Goal: Navigation & Orientation: Find specific page/section

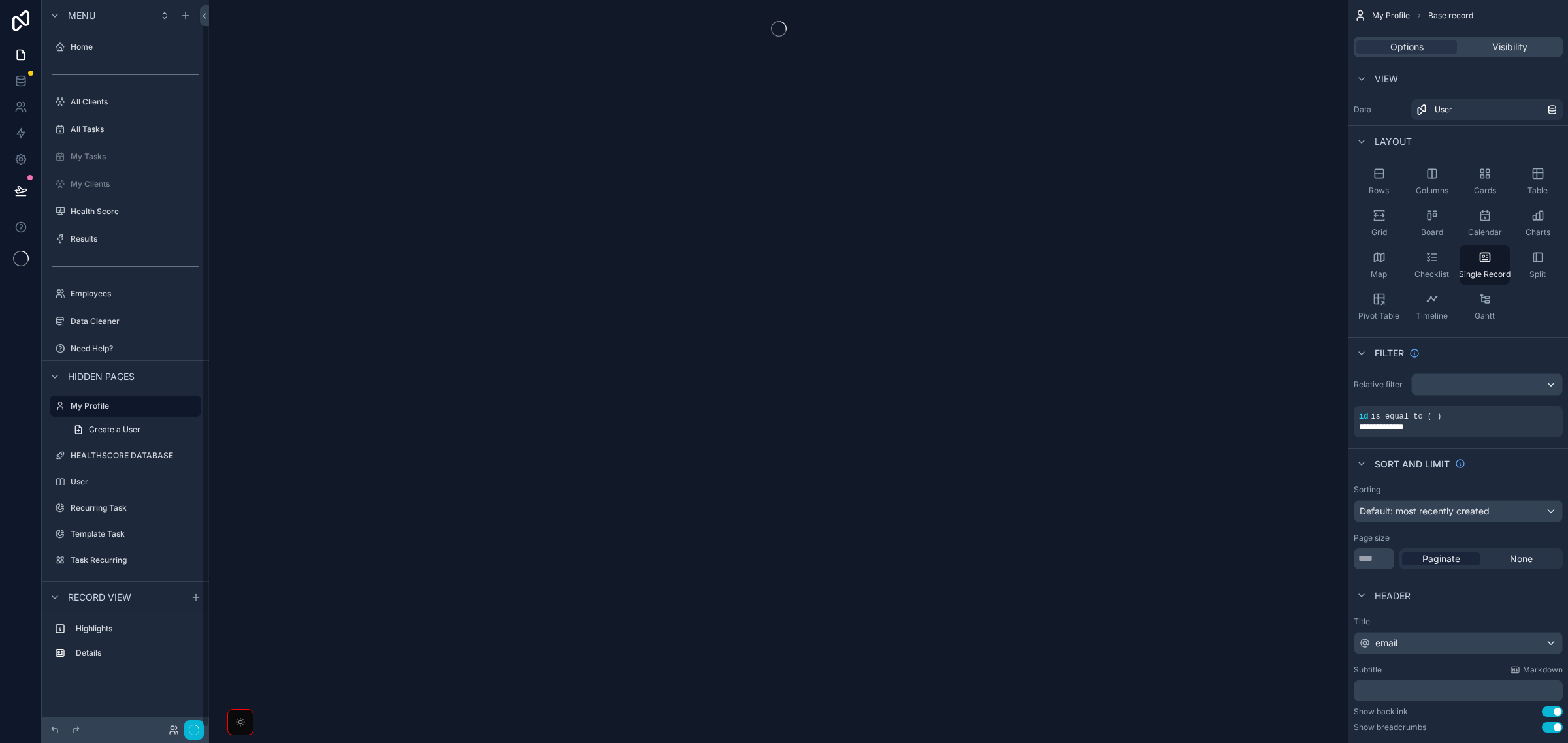
scroll to position [26, 0]
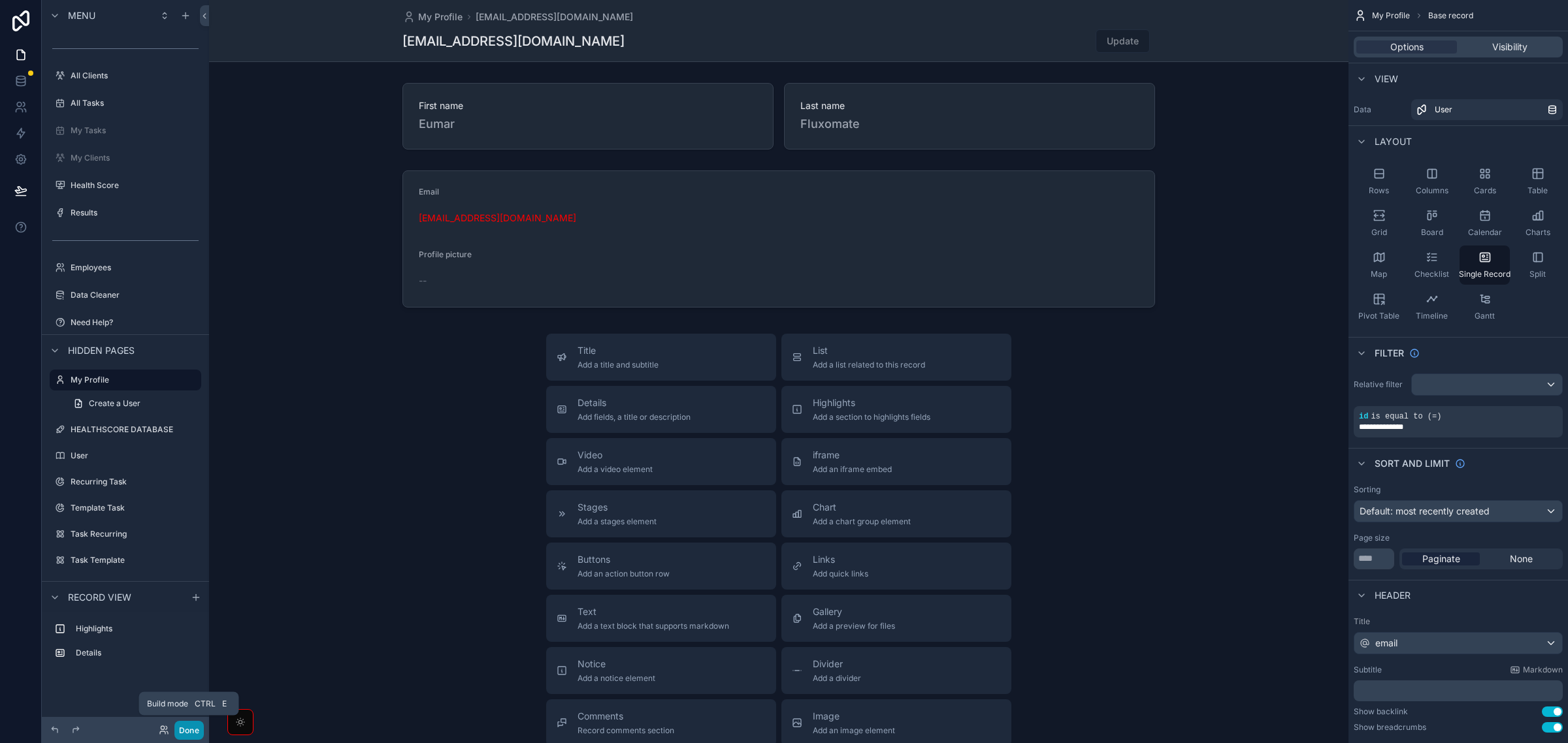
click at [196, 727] on button "Done" at bounding box center [189, 730] width 29 height 19
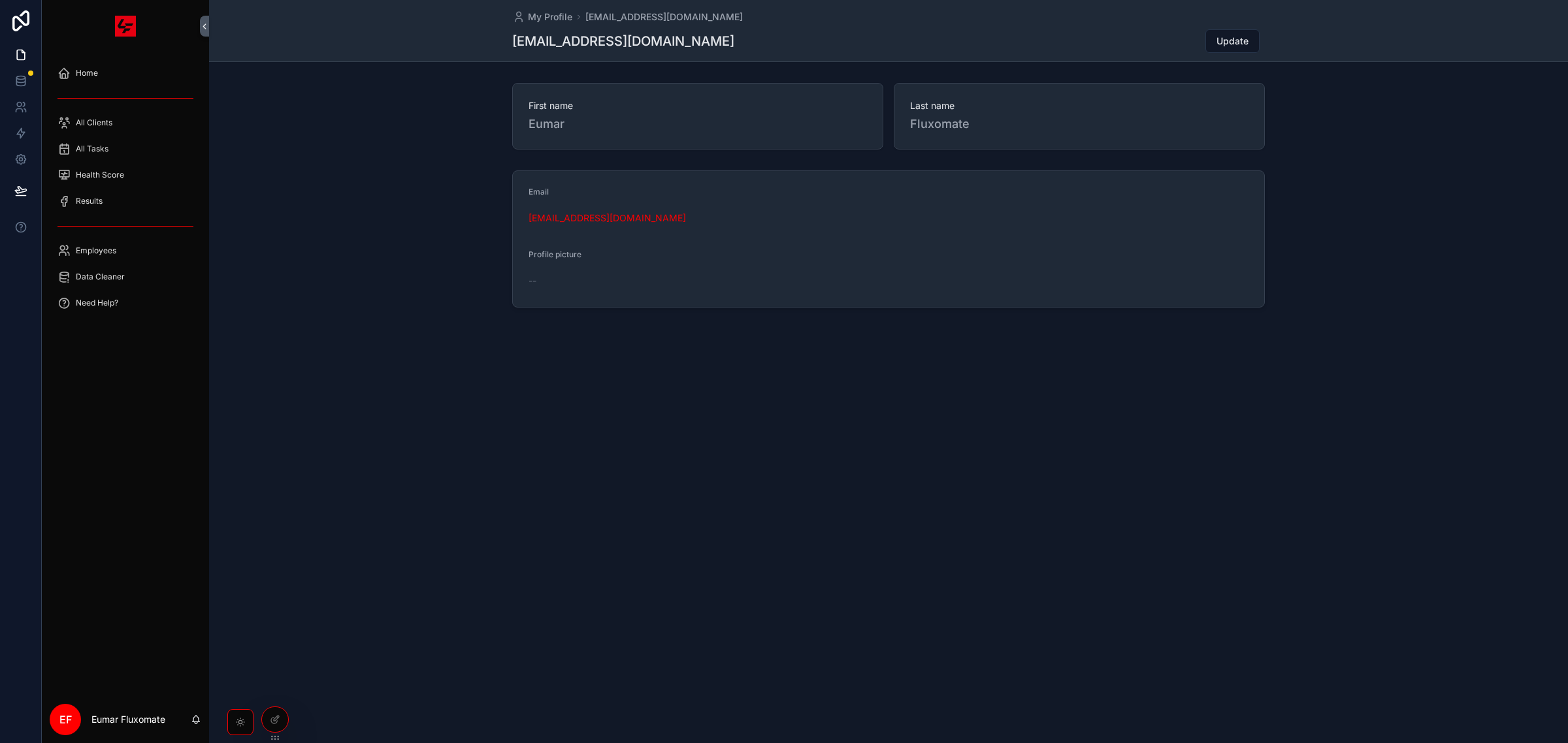
click at [182, 563] on div "Home All Clients All Tasks Health Score Results Employees Data Cleaner Need Hel…" at bounding box center [125, 374] width 167 height 644
click at [1081, 25] on div "My Profile [EMAIL_ADDRESS][DOMAIN_NAME] [EMAIL_ADDRESS][DOMAIN_NAME] Update" at bounding box center [889, 30] width 753 height 61
click at [114, 65] on div "Home" at bounding box center [126, 73] width 136 height 21
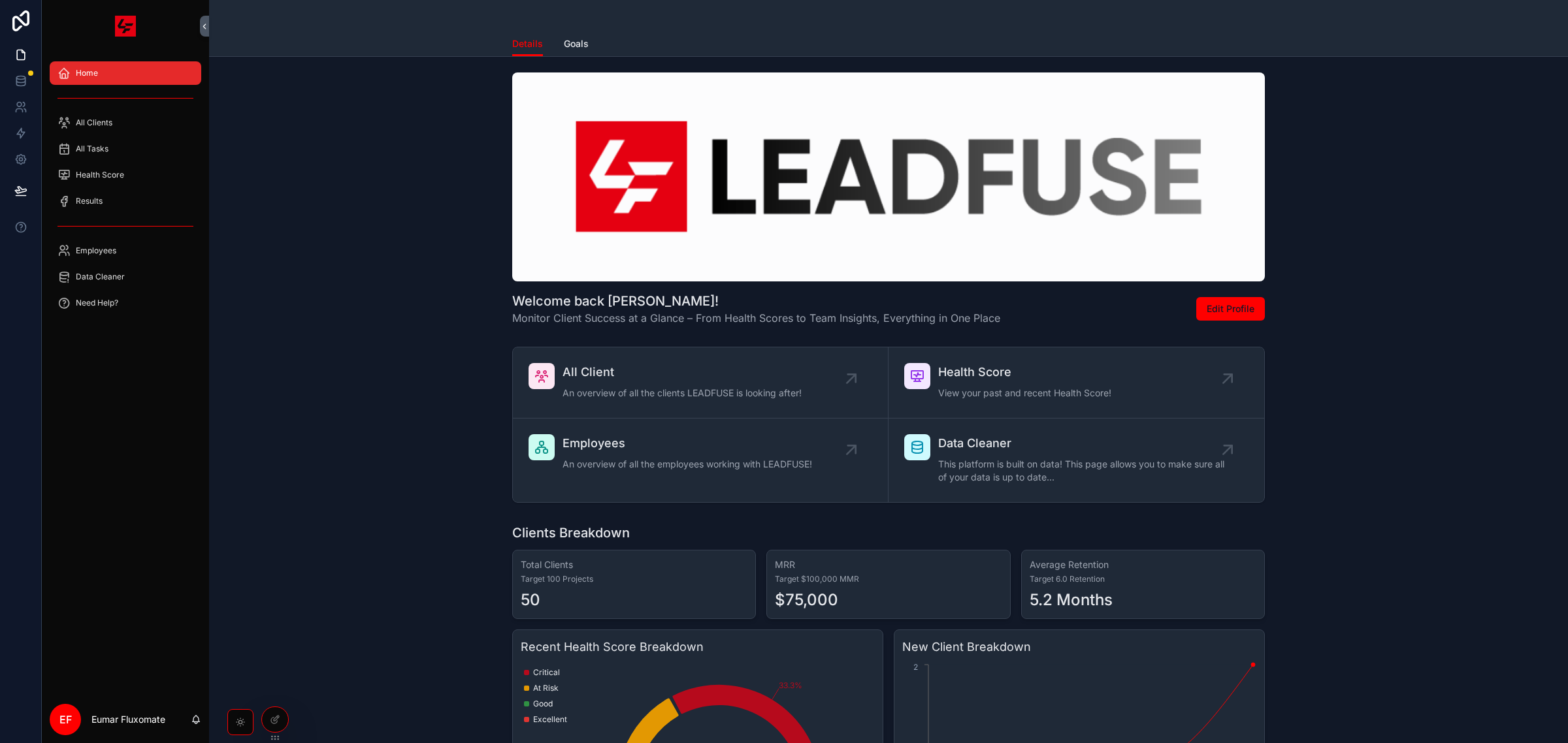
click at [121, 64] on div "Home" at bounding box center [126, 73] width 136 height 21
click at [118, 63] on div "Home" at bounding box center [126, 73] width 136 height 21
click at [104, 141] on div "All Tasks" at bounding box center [126, 149] width 136 height 21
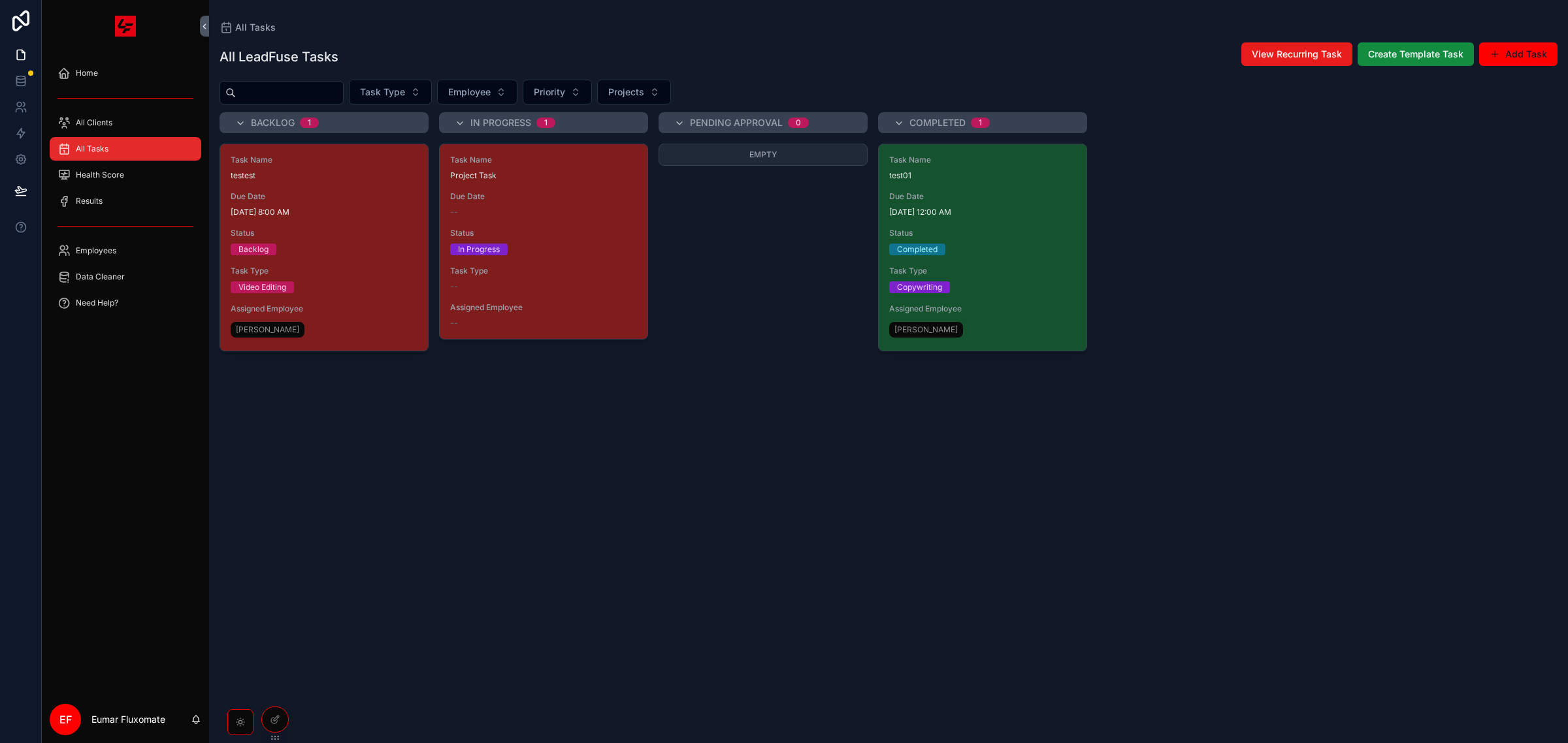
click at [704, 183] on div "Empty" at bounding box center [763, 435] width 209 height 584
click at [680, 302] on div "Empty" at bounding box center [763, 435] width 209 height 584
click at [494, 374] on div "Task Name Project Task Due Date -- Status In Progress Task Type -- Assigned Emp…" at bounding box center [544, 435] width 209 height 584
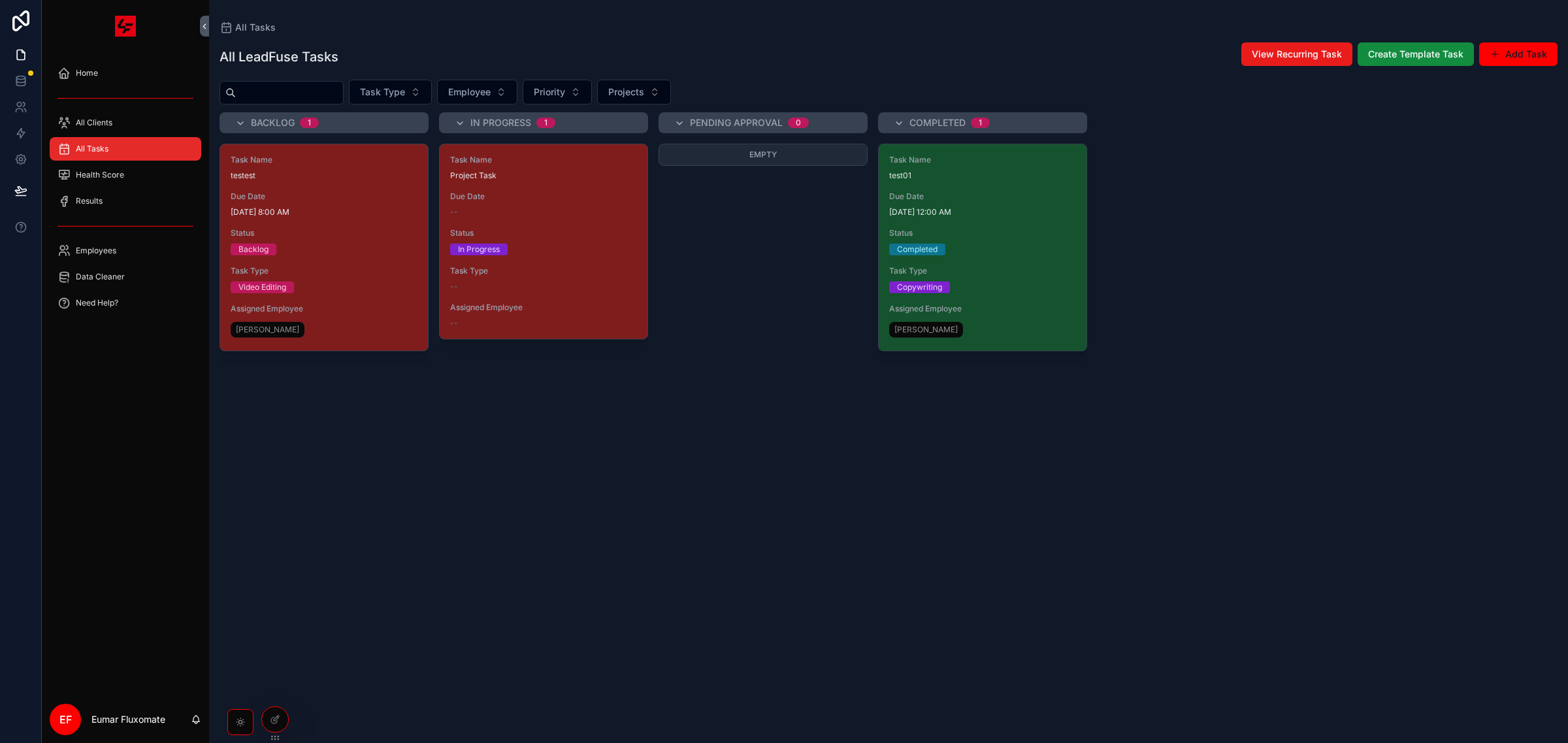
click at [681, 276] on div "Empty" at bounding box center [763, 435] width 209 height 584
click at [690, 224] on div "Empty" at bounding box center [763, 435] width 209 height 584
click at [755, 266] on div "Empty" at bounding box center [763, 435] width 209 height 584
click at [531, 395] on div "Task Name Project Task Due Date -- Status In Progress Task Type -- Assigned Emp…" at bounding box center [544, 435] width 209 height 584
click at [692, 259] on div "Empty" at bounding box center [763, 435] width 209 height 584
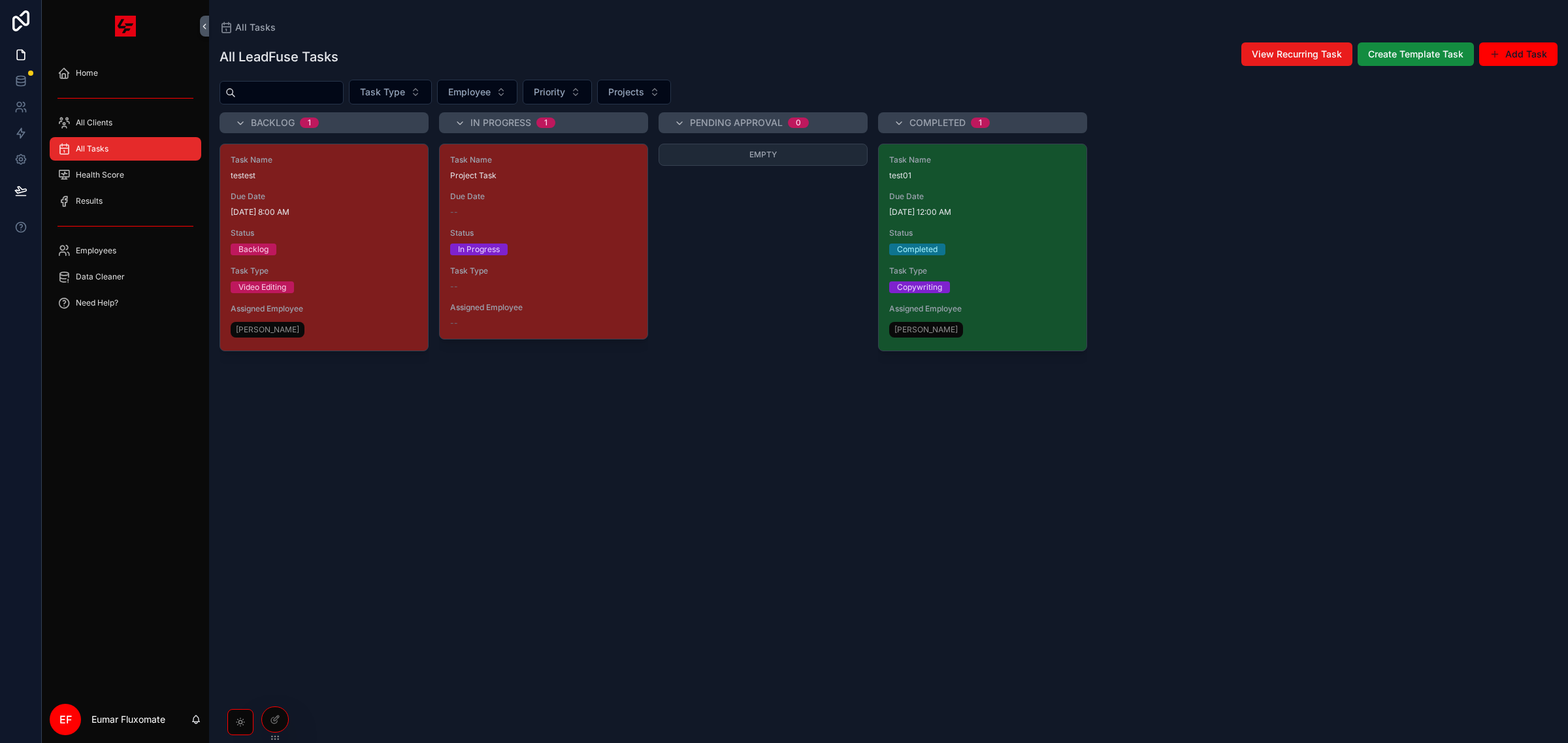
click at [648, 570] on div "Backlog 1 Task Name testest Due Date [DATE] 8:00 AM Status Backlog Task Type Vi…" at bounding box center [888, 420] width 1359 height 615
click at [134, 112] on div "All Clients" at bounding box center [126, 123] width 136 height 21
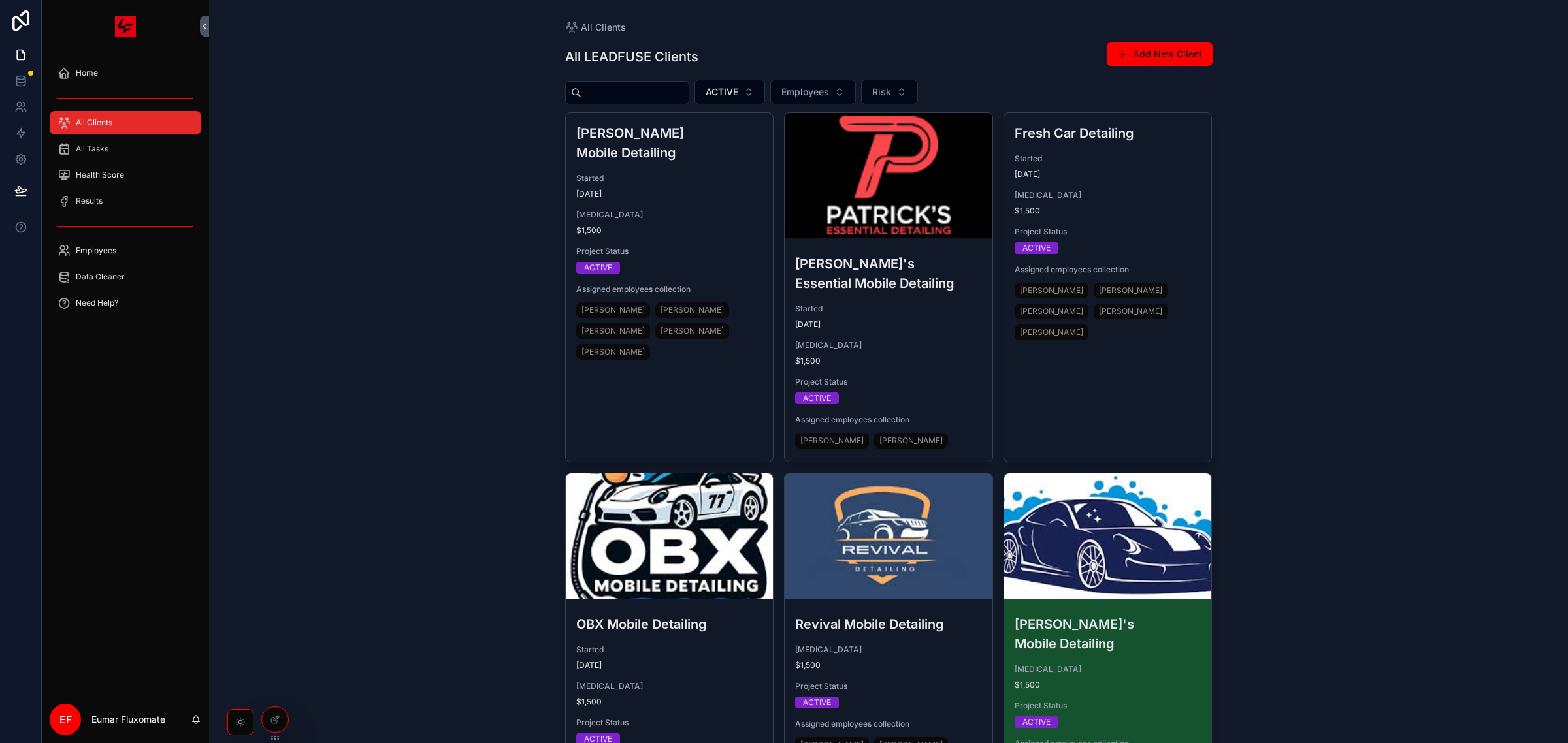
click at [169, 112] on div "All Clients" at bounding box center [126, 123] width 136 height 21
click at [141, 65] on div "Home" at bounding box center [126, 73] width 136 height 21
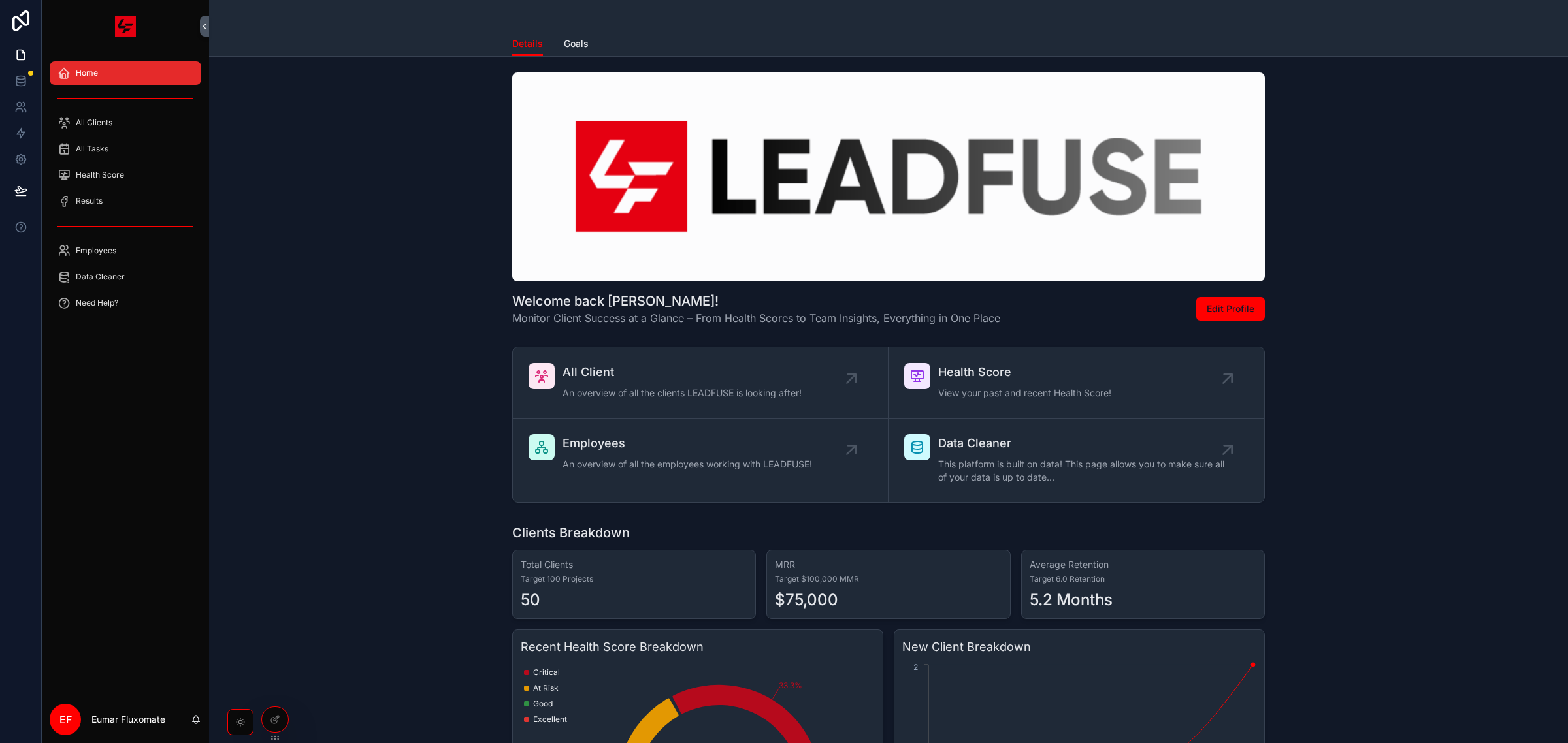
click at [163, 63] on div "Home" at bounding box center [126, 73] width 136 height 21
click at [125, 113] on div "All Clients" at bounding box center [126, 123] width 136 height 21
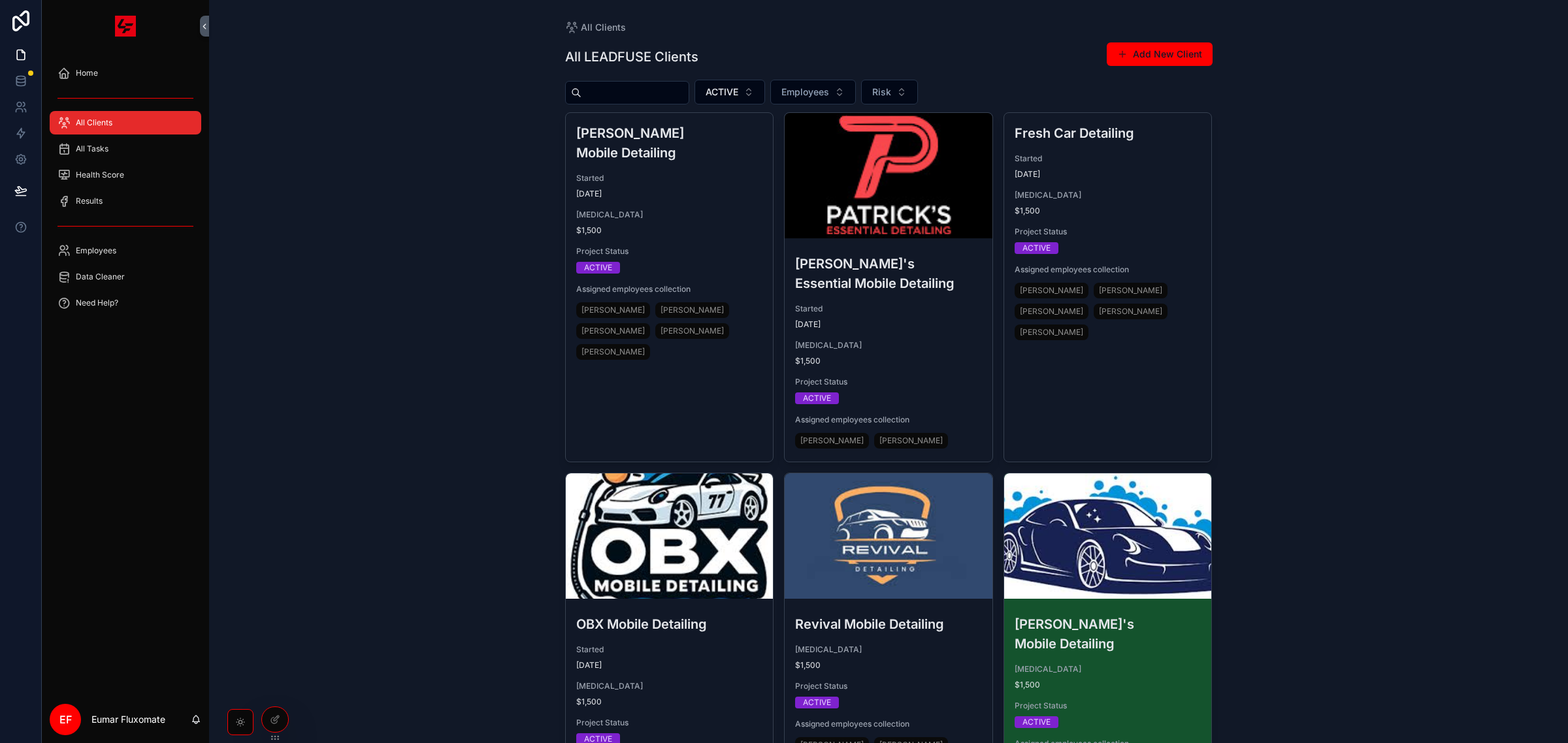
click at [125, 113] on div "All Clients" at bounding box center [126, 123] width 136 height 21
click at [108, 63] on div "Home" at bounding box center [126, 73] width 136 height 21
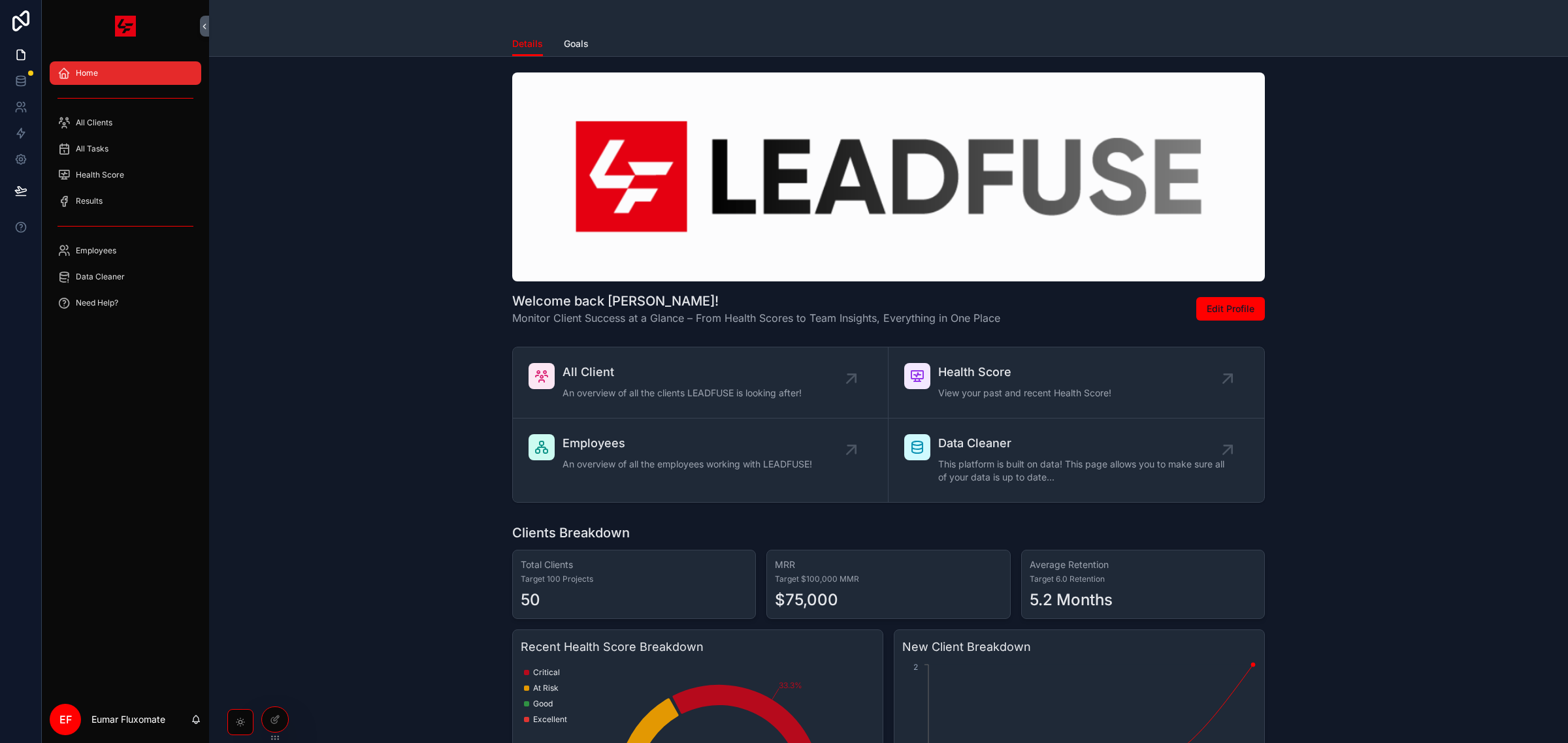
click at [442, 210] on div "Welcome back [PERSON_NAME]! Monitor Client Success at a Glance – From Health Sc…" at bounding box center [889, 199] width 1339 height 264
drag, startPoint x: 323, startPoint y: 253, endPoint x: 252, endPoint y: 292, distance: 81.0
click at [323, 254] on div "Welcome back [PERSON_NAME]! Monitor Client Success at a Glance – From Health Sc…" at bounding box center [889, 199] width 1339 height 264
click at [239, 178] on div "Welcome back [PERSON_NAME]! Monitor Client Success at a Glance – From Health Sc…" at bounding box center [889, 199] width 1339 height 264
click at [359, 157] on div "Welcome back [PERSON_NAME]! Monitor Client Success at a Glance – From Health Sc…" at bounding box center [889, 199] width 1339 height 264
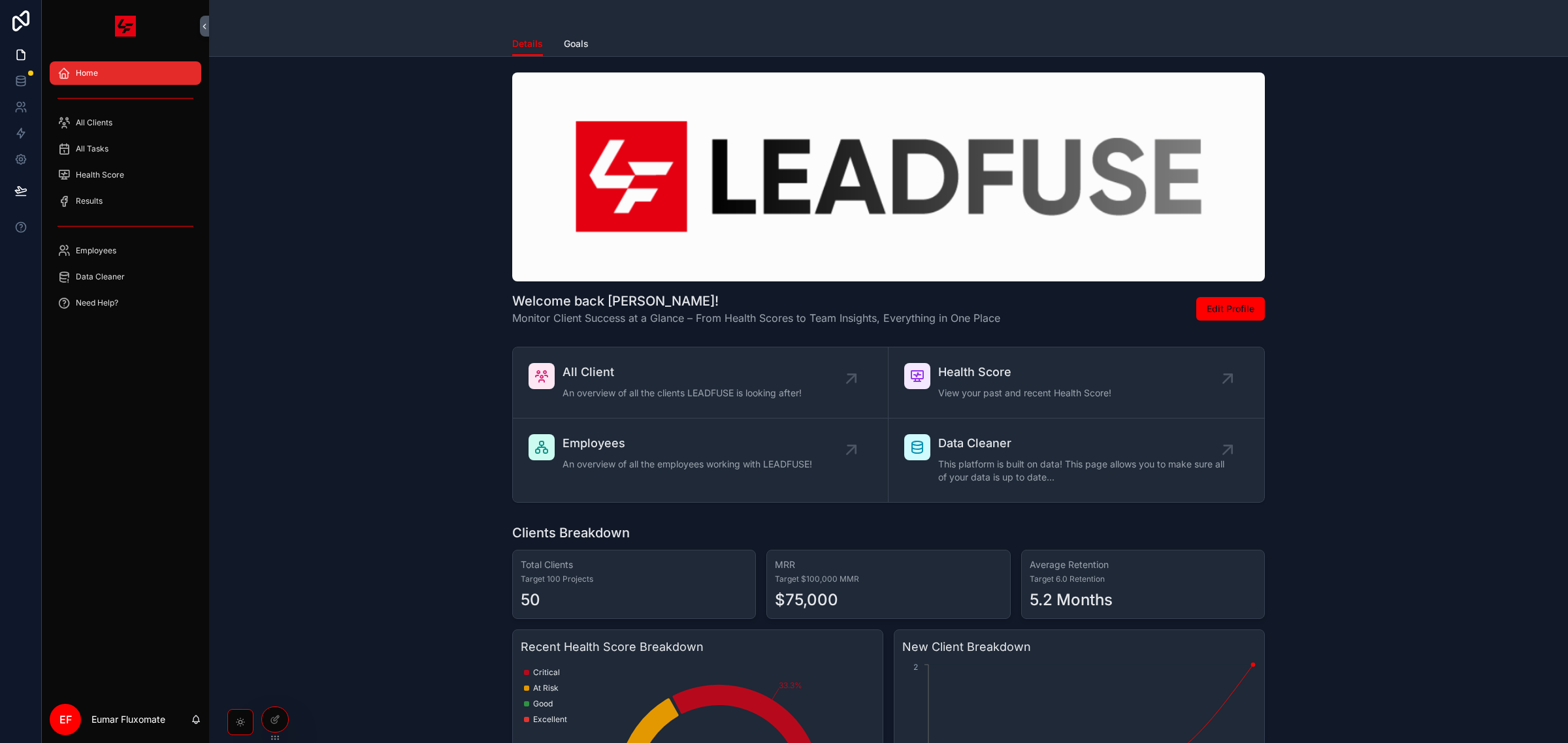
click at [141, 63] on div "Home" at bounding box center [126, 73] width 136 height 21
click at [148, 63] on div "Home" at bounding box center [126, 73] width 136 height 21
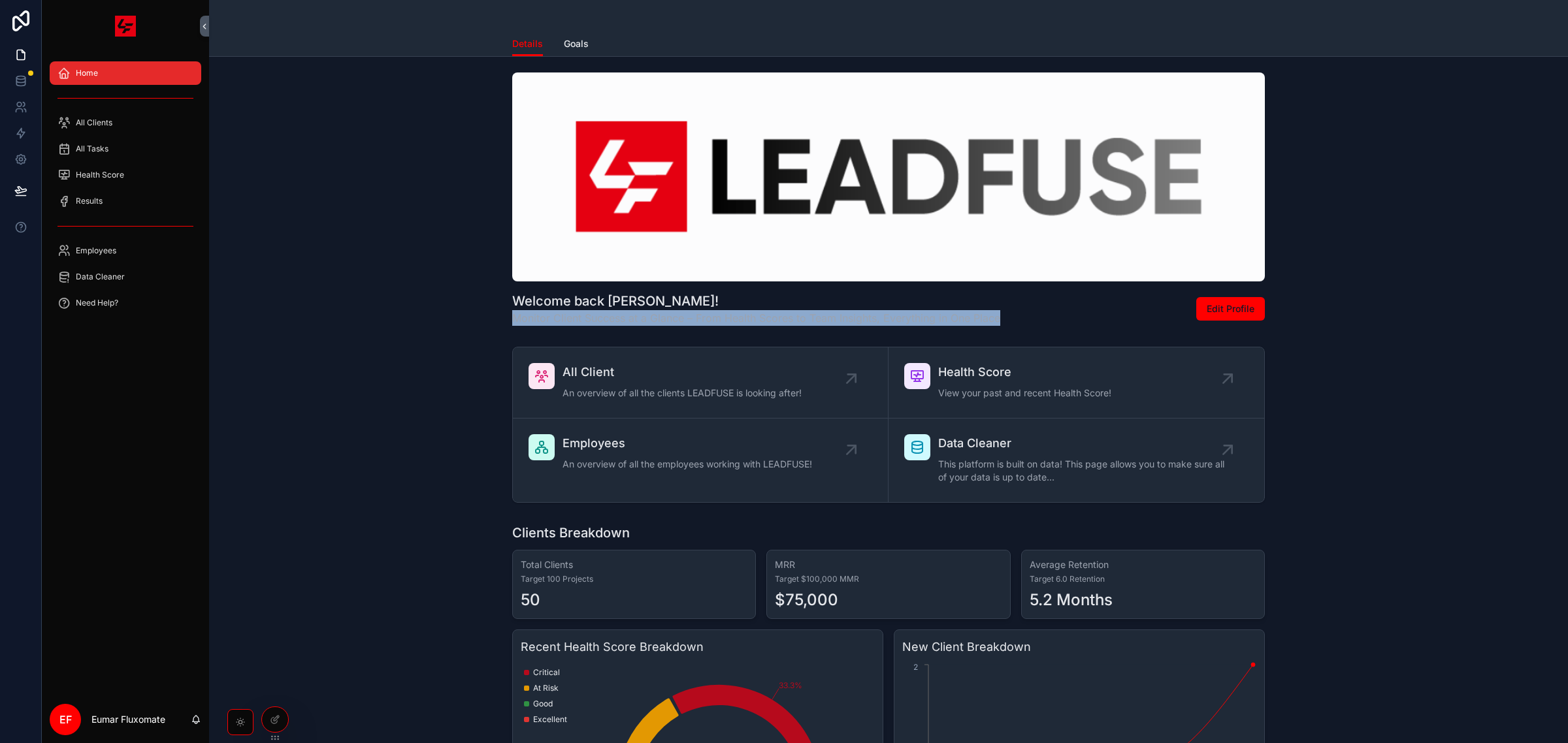
drag, startPoint x: 1010, startPoint y: 320, endPoint x: 510, endPoint y: 315, distance: 500.0
click at [513, 315] on div "Welcome back [PERSON_NAME]! Monitor Client Success at a Glance – From Health Sc…" at bounding box center [889, 303] width 753 height 44
click at [482, 324] on div "Welcome back [PERSON_NAME]! Monitor Client Success at a Glance – From Health Sc…" at bounding box center [889, 199] width 1339 height 264
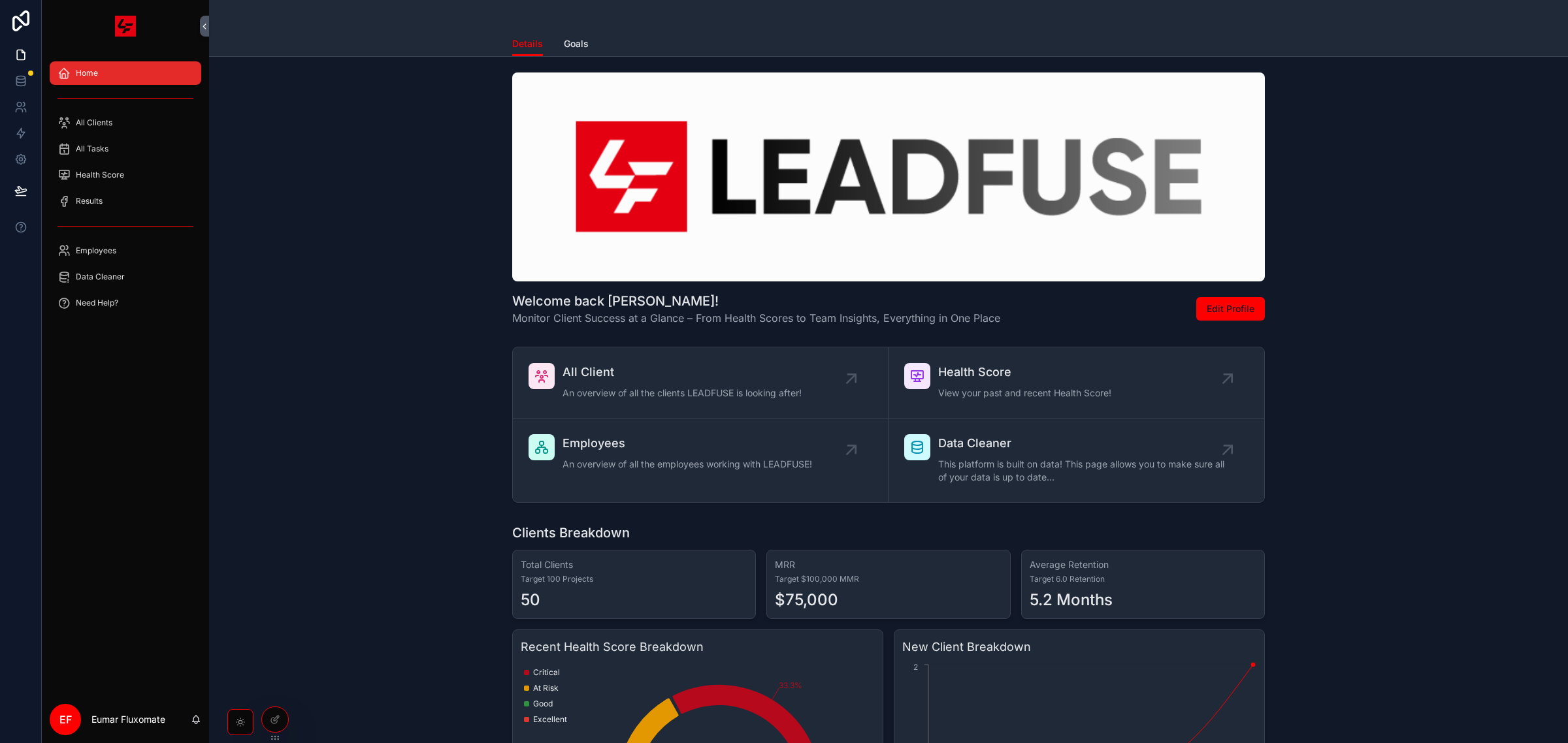
click at [440, 389] on div "All Client An overview of all the clients LEADFUSE is looking after! Health Sco…" at bounding box center [889, 425] width 1339 height 167
click at [120, 112] on div "All Clients" at bounding box center [126, 123] width 136 height 21
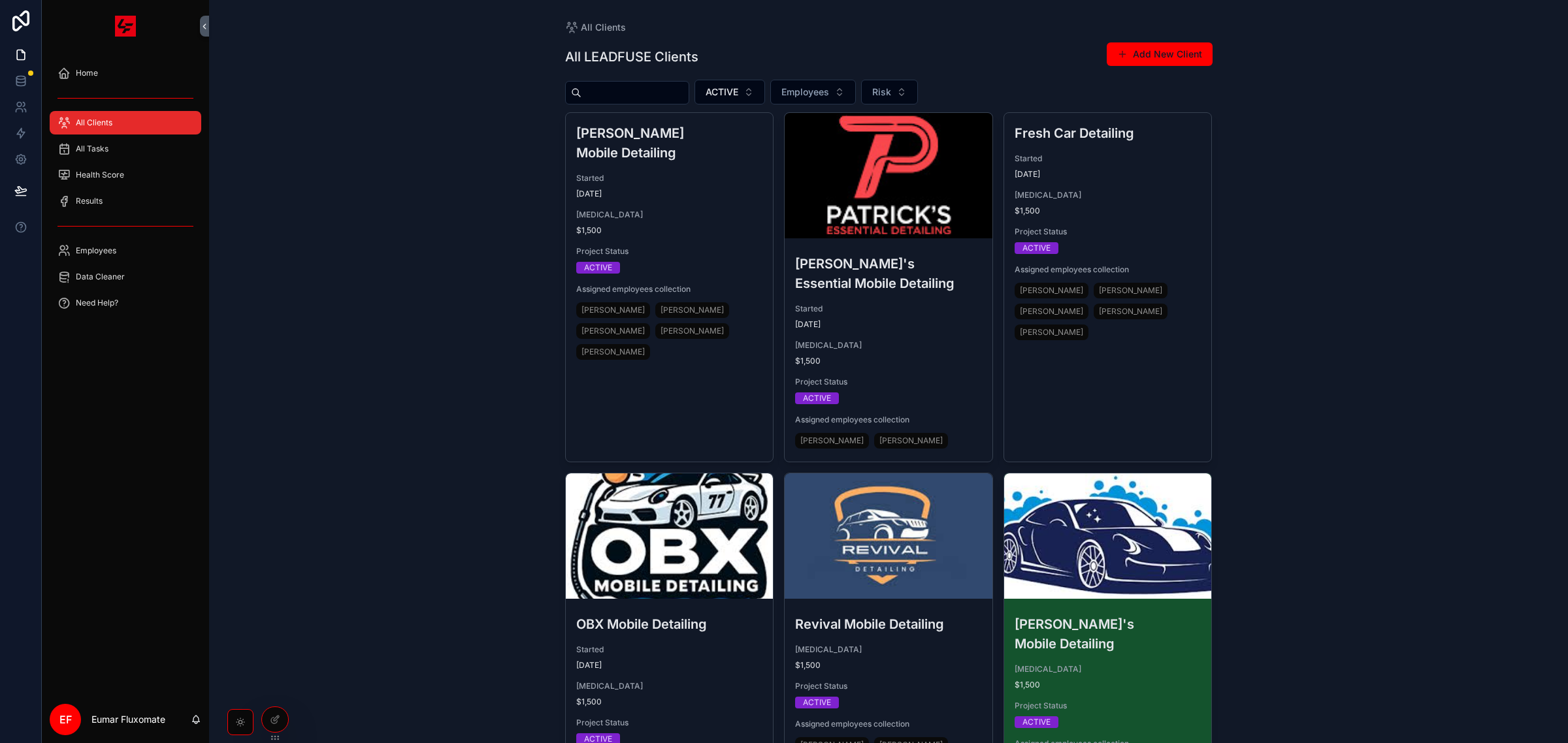
click at [129, 113] on div "All Clients" at bounding box center [126, 123] width 136 height 21
click at [448, 372] on div "All Clients All LEADFUSE Clients Add New Client ACTIVE Employees Risk [PERSON_N…" at bounding box center [888, 372] width 1359 height 743
click at [302, 122] on div "All Clients All LEADFUSE Clients Add New Client ACTIVE Employees Risk [PERSON_N…" at bounding box center [888, 372] width 1359 height 743
click at [236, 155] on div "All Clients All LEADFUSE Clients Add New Client ACTIVE Employees Risk [PERSON_N…" at bounding box center [888, 372] width 1359 height 743
click at [291, 165] on div "All Clients All LEADFUSE Clients Add New Client ACTIVE Employees Risk [PERSON_N…" at bounding box center [888, 372] width 1359 height 743
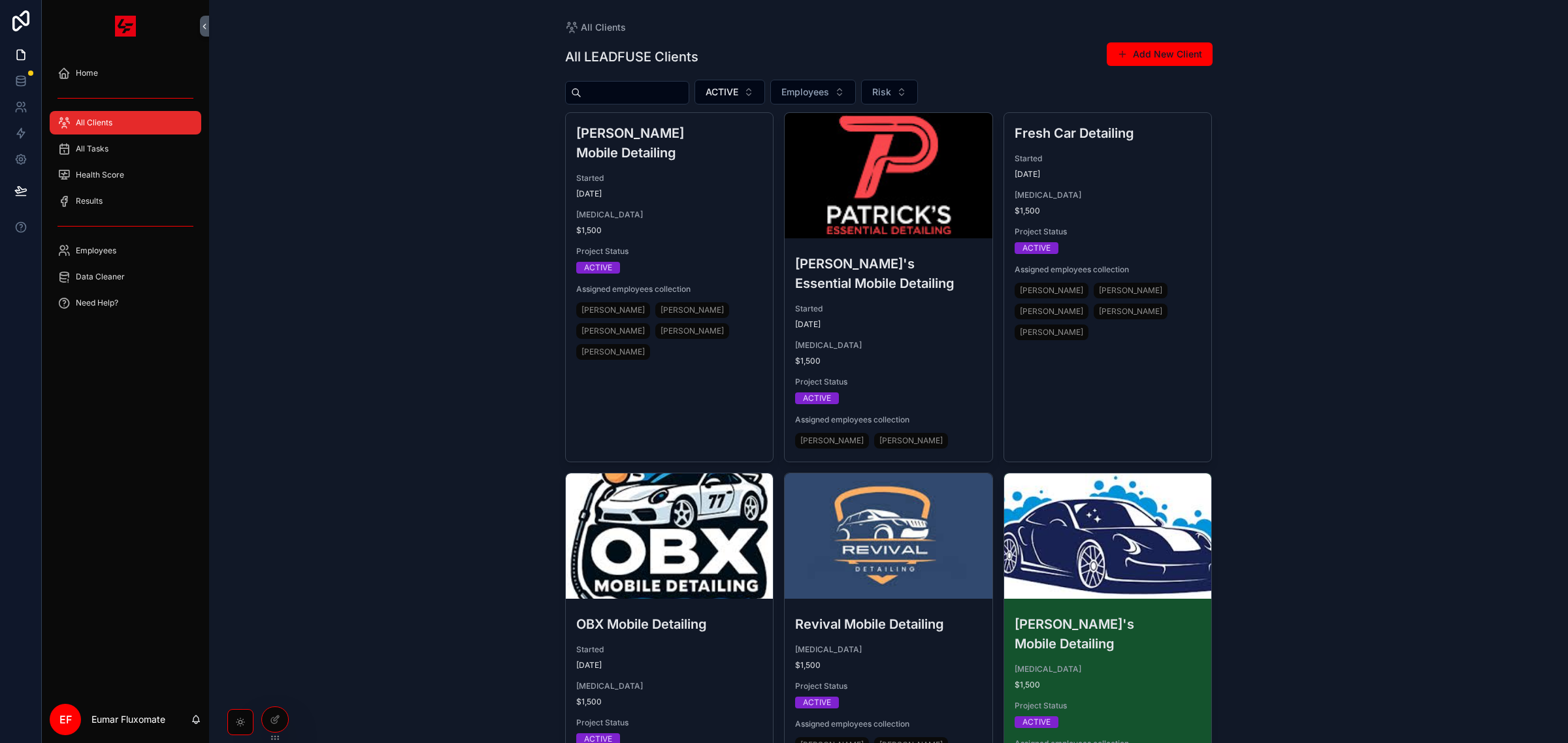
click at [291, 165] on div "All Clients All LEADFUSE Clients Add New Client ACTIVE Employees Risk [PERSON_N…" at bounding box center [888, 372] width 1359 height 743
click at [149, 113] on div "All Clients" at bounding box center [126, 123] width 136 height 21
drag, startPoint x: 700, startPoint y: 59, endPoint x: 556, endPoint y: 73, distance: 144.7
drag, startPoint x: 566, startPoint y: 46, endPoint x: 659, endPoint y: 43, distance: 93.0
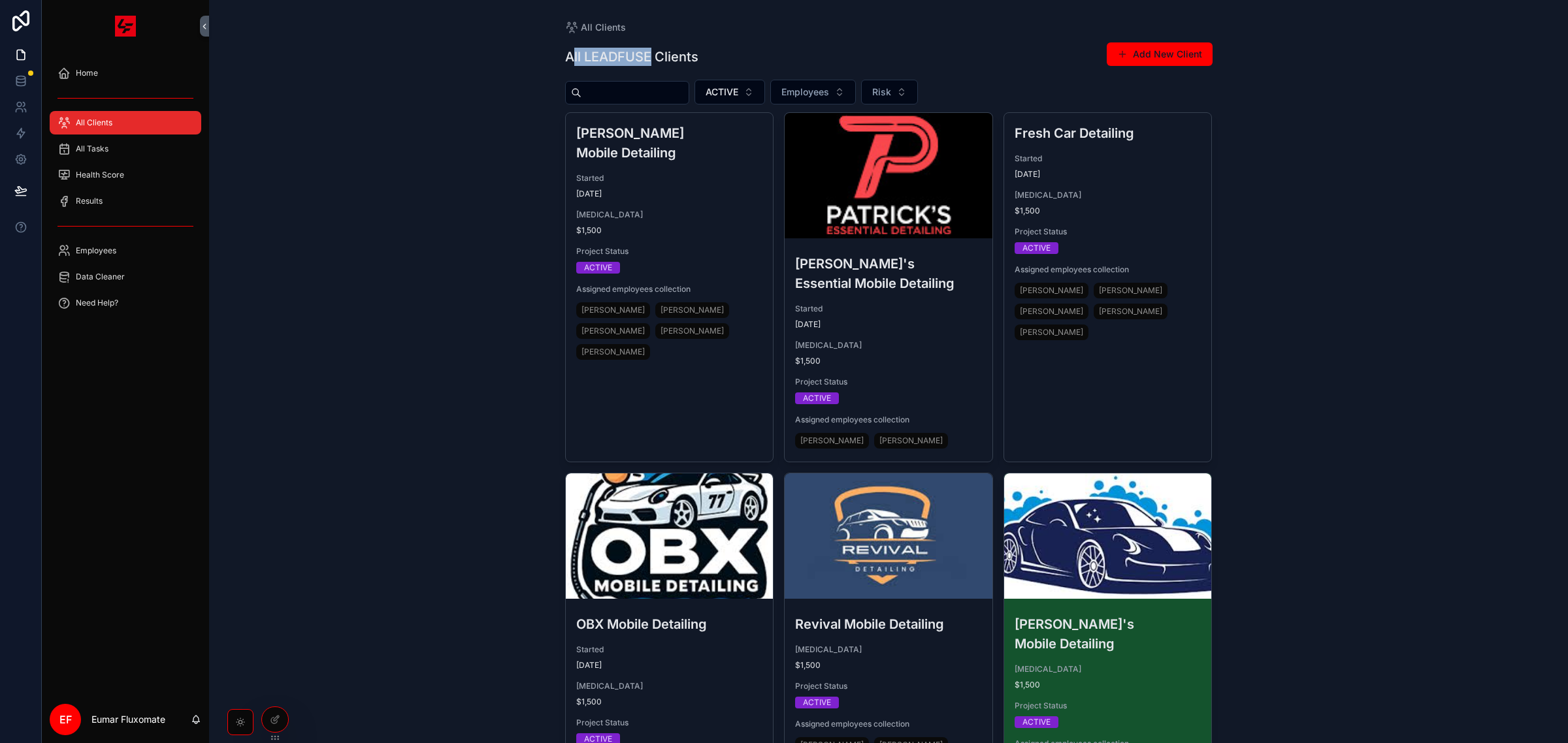
click at [655, 44] on div "All LEADFUSE Clients Add New Client" at bounding box center [889, 56] width 647 height 30
click at [660, 43] on div "All LEADFUSE Clients Add New Client" at bounding box center [889, 56] width 647 height 30
click at [132, 63] on div "Home" at bounding box center [126, 73] width 136 height 21
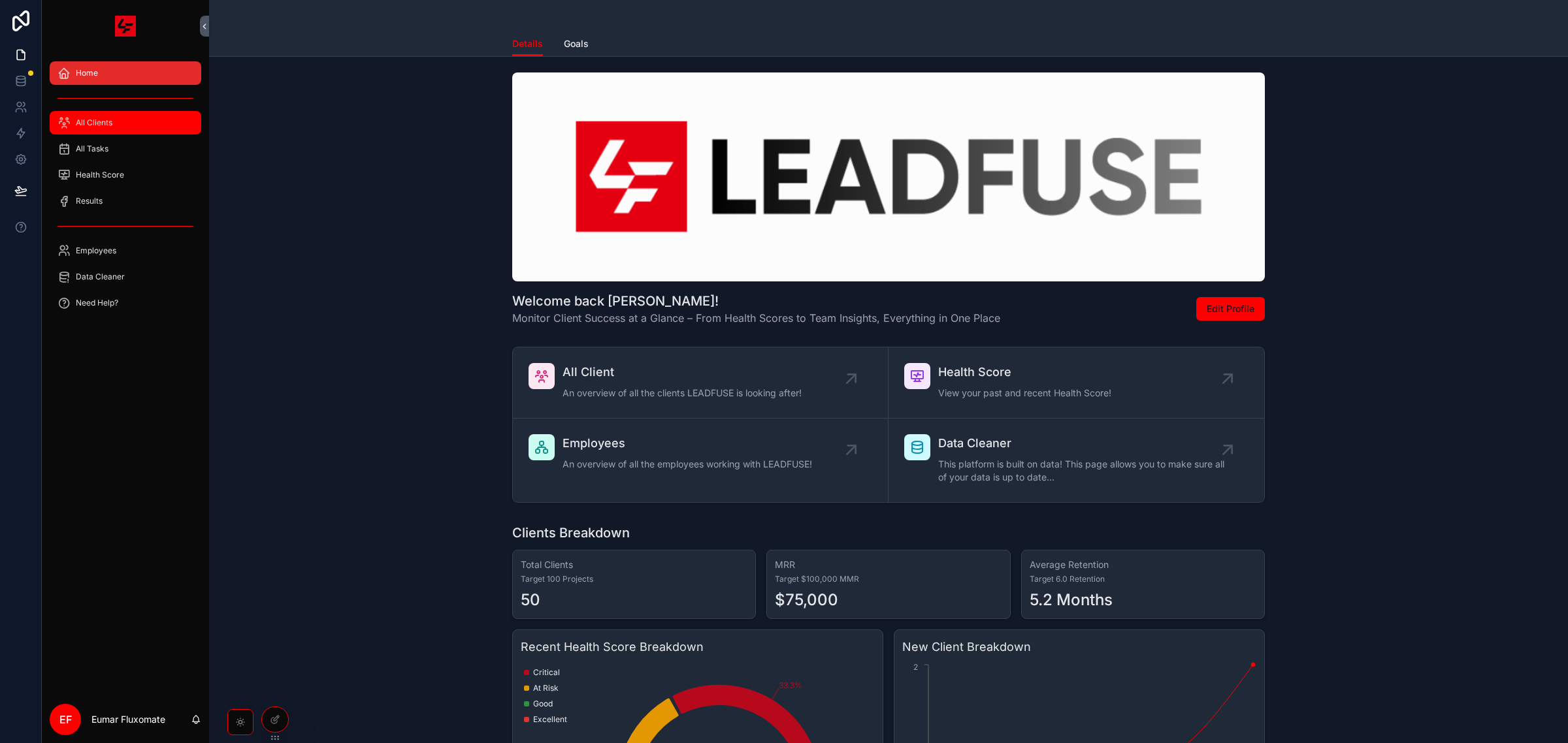
click at [132, 116] on div "All Clients" at bounding box center [126, 123] width 136 height 21
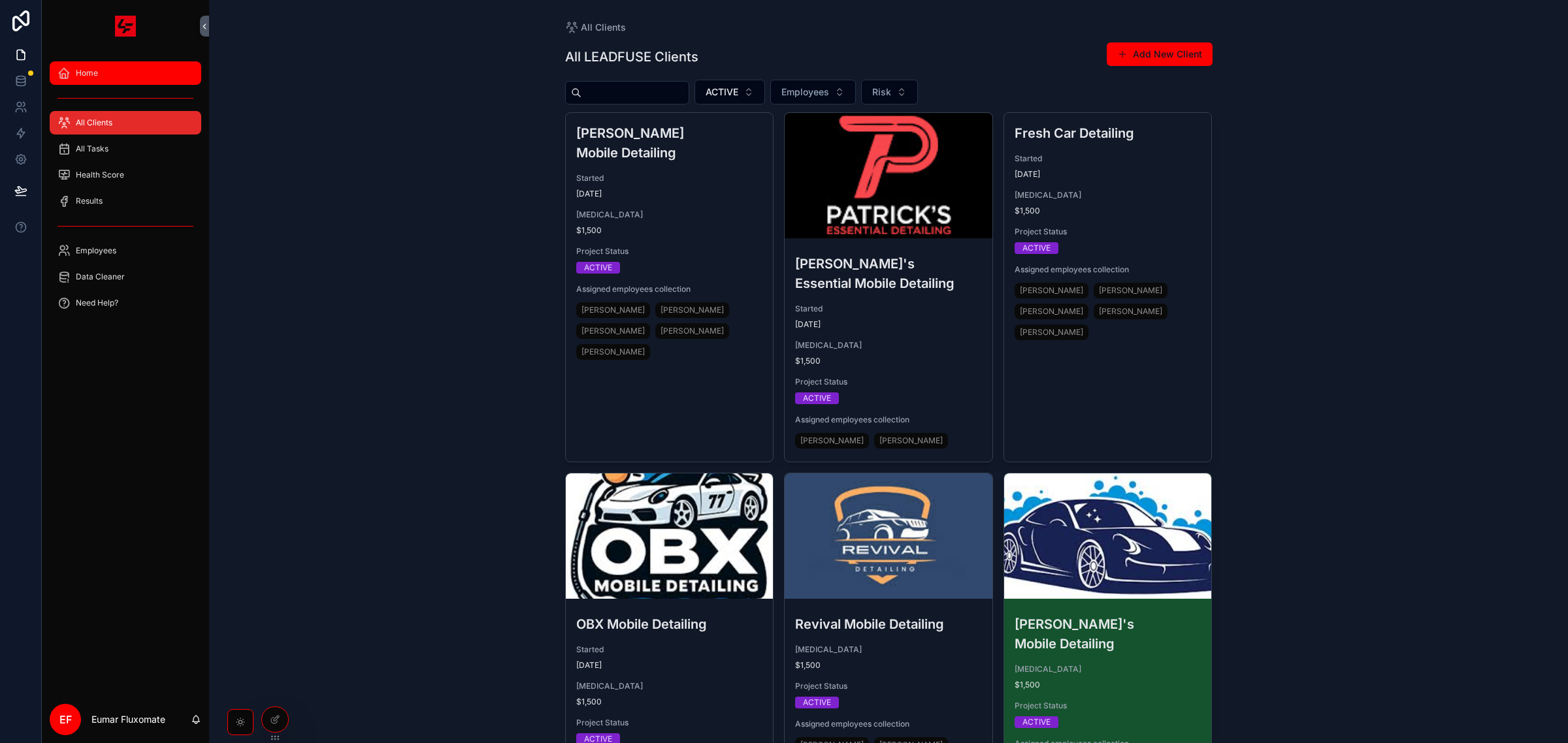
click at [144, 63] on div "Home" at bounding box center [126, 73] width 136 height 21
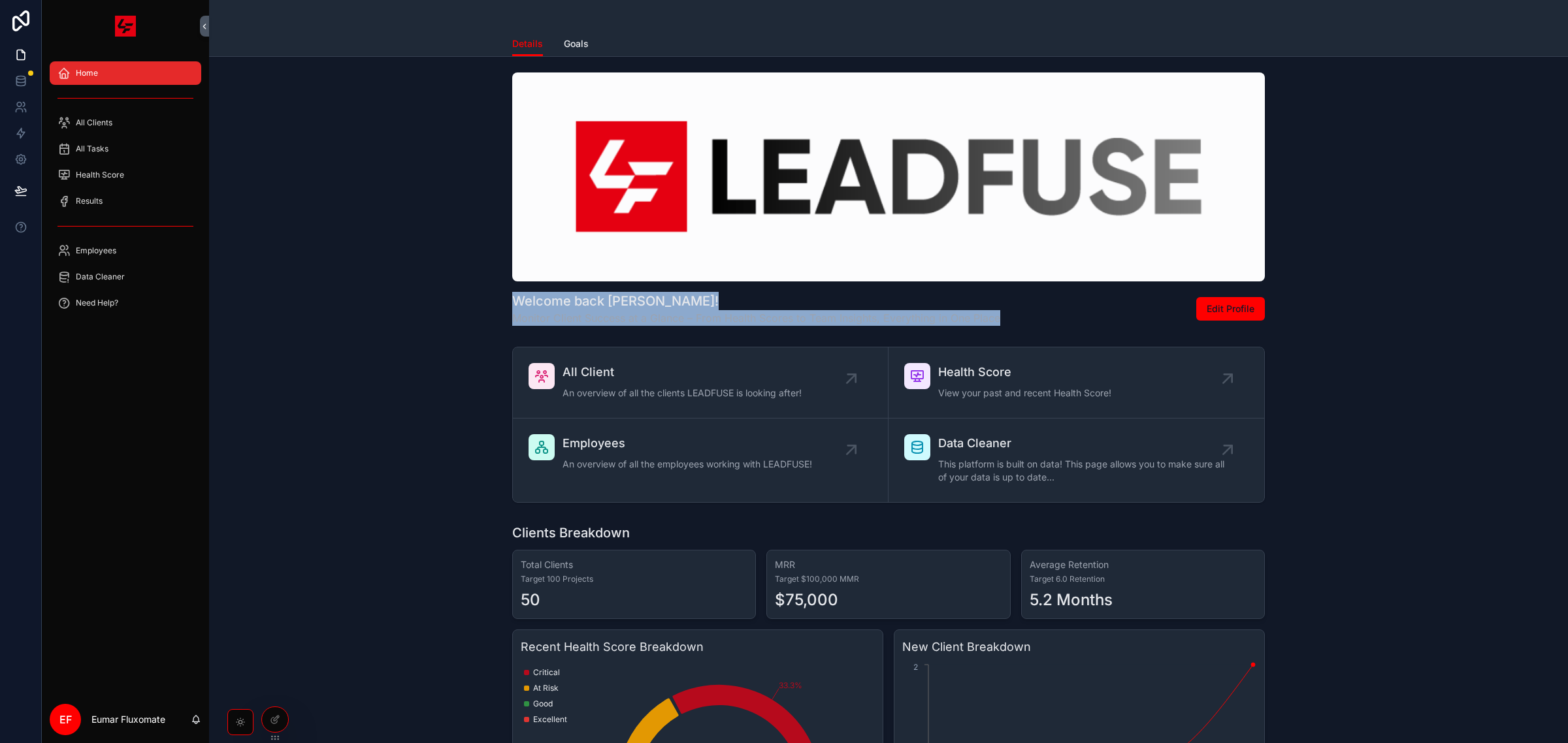
drag, startPoint x: 1015, startPoint y: 325, endPoint x: 481, endPoint y: 299, distance: 534.6
click at [468, 305] on div "Welcome back [PERSON_NAME]! Monitor Client Success at a Glance – From Health Sc…" at bounding box center [889, 199] width 1339 height 264
click at [513, 298] on h1 "Welcome back [PERSON_NAME]!" at bounding box center [757, 301] width 488 height 19
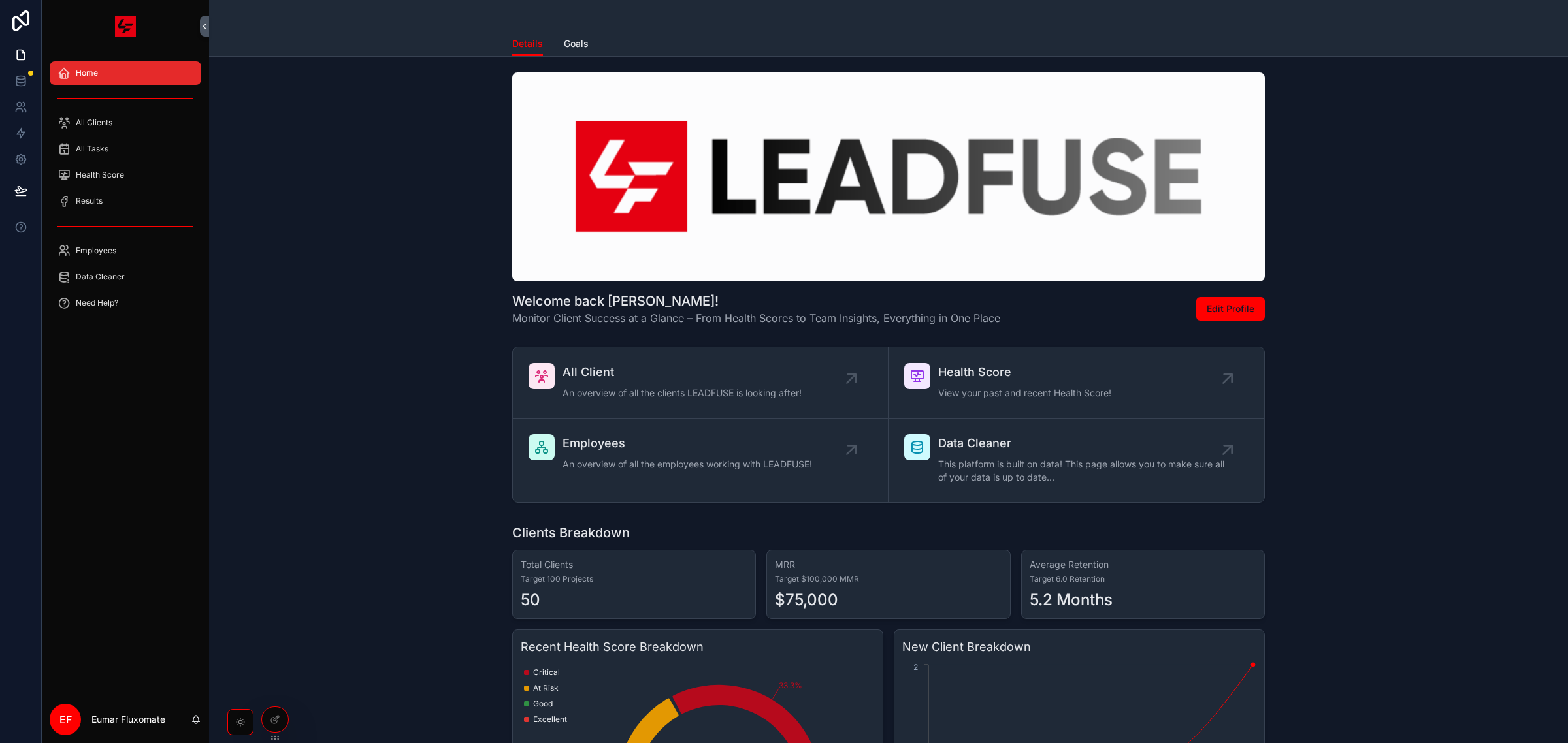
click at [133, 63] on div "Home" at bounding box center [126, 73] width 136 height 21
click at [214, 67] on div "Welcome back [PERSON_NAME]! Monitor Client Success at a Glance – From Health Sc…" at bounding box center [888, 533] width 1359 height 953
drag, startPoint x: 514, startPoint y: 321, endPoint x: 567, endPoint y: 314, distance: 53.5
click at [565, 314] on span "Monitor Client Success at a Glance – From Health Scores to Team Insights, Every…" at bounding box center [757, 318] width 488 height 16
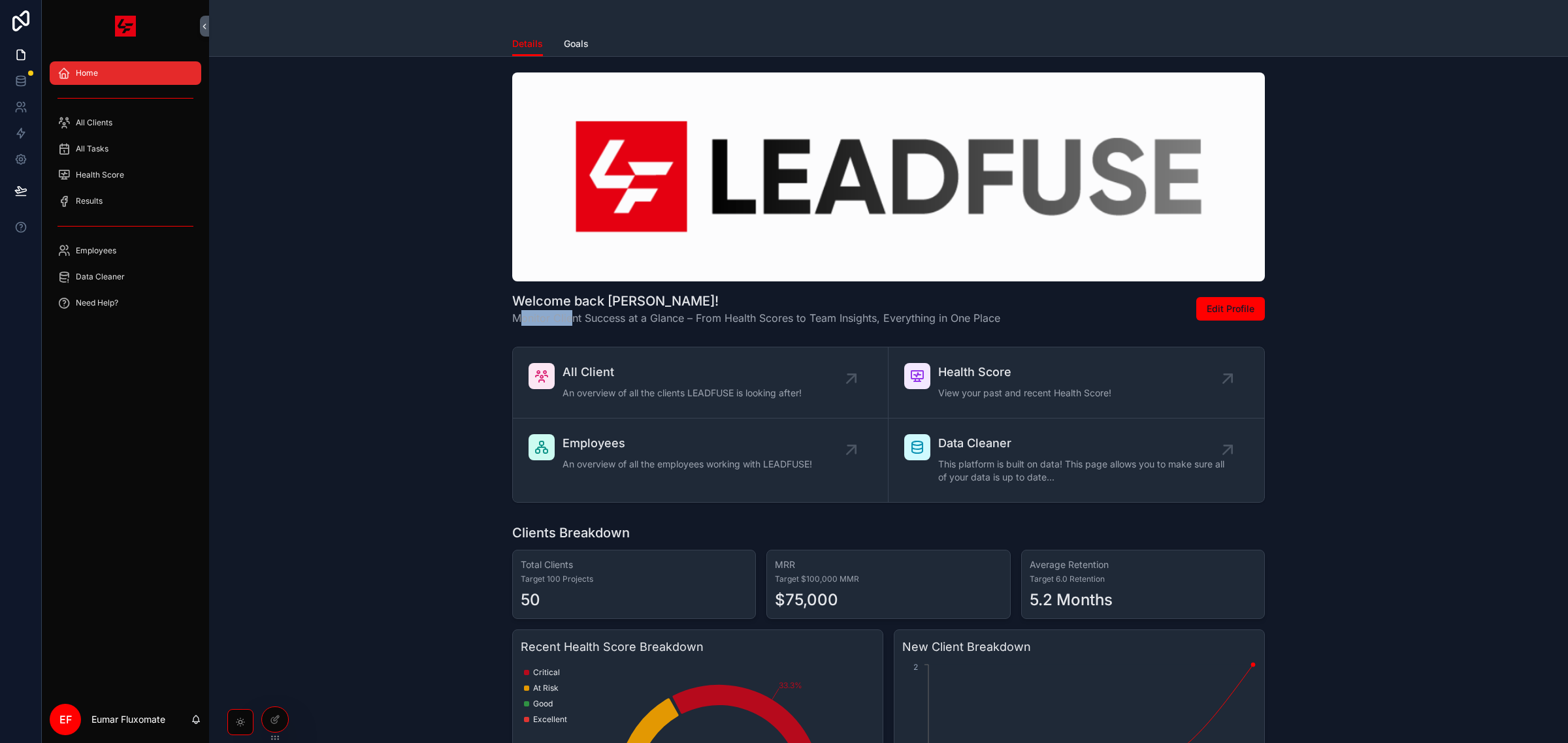
click at [569, 314] on span "Monitor Client Success at a Glance – From Health Scores to Team Insights, Every…" at bounding box center [757, 318] width 488 height 16
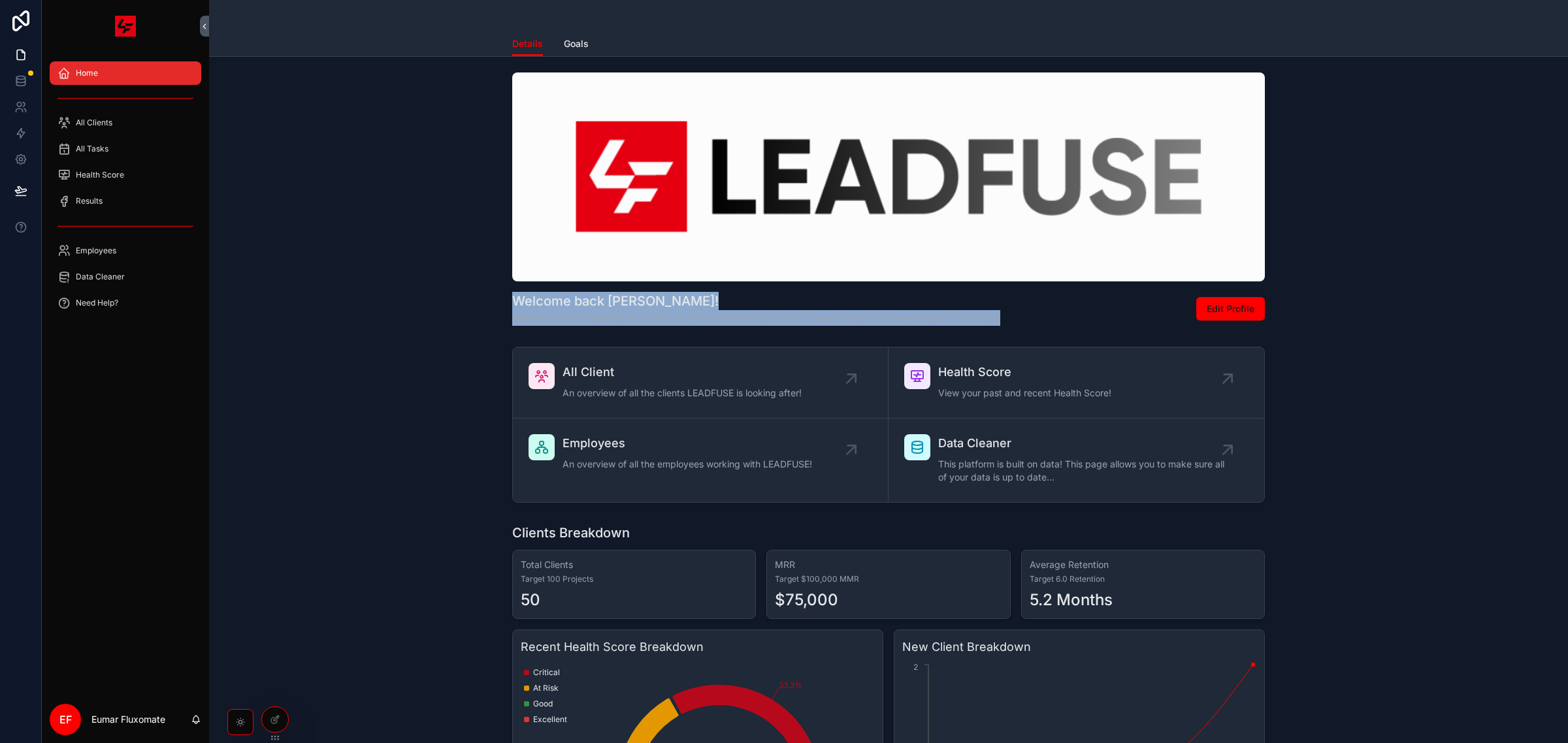
drag, startPoint x: 997, startPoint y: 320, endPoint x: 487, endPoint y: 296, distance: 510.6
click at [487, 296] on div "Welcome back [PERSON_NAME]! Monitor Client Success at a Glance – From Health Sc…" at bounding box center [889, 199] width 1339 height 264
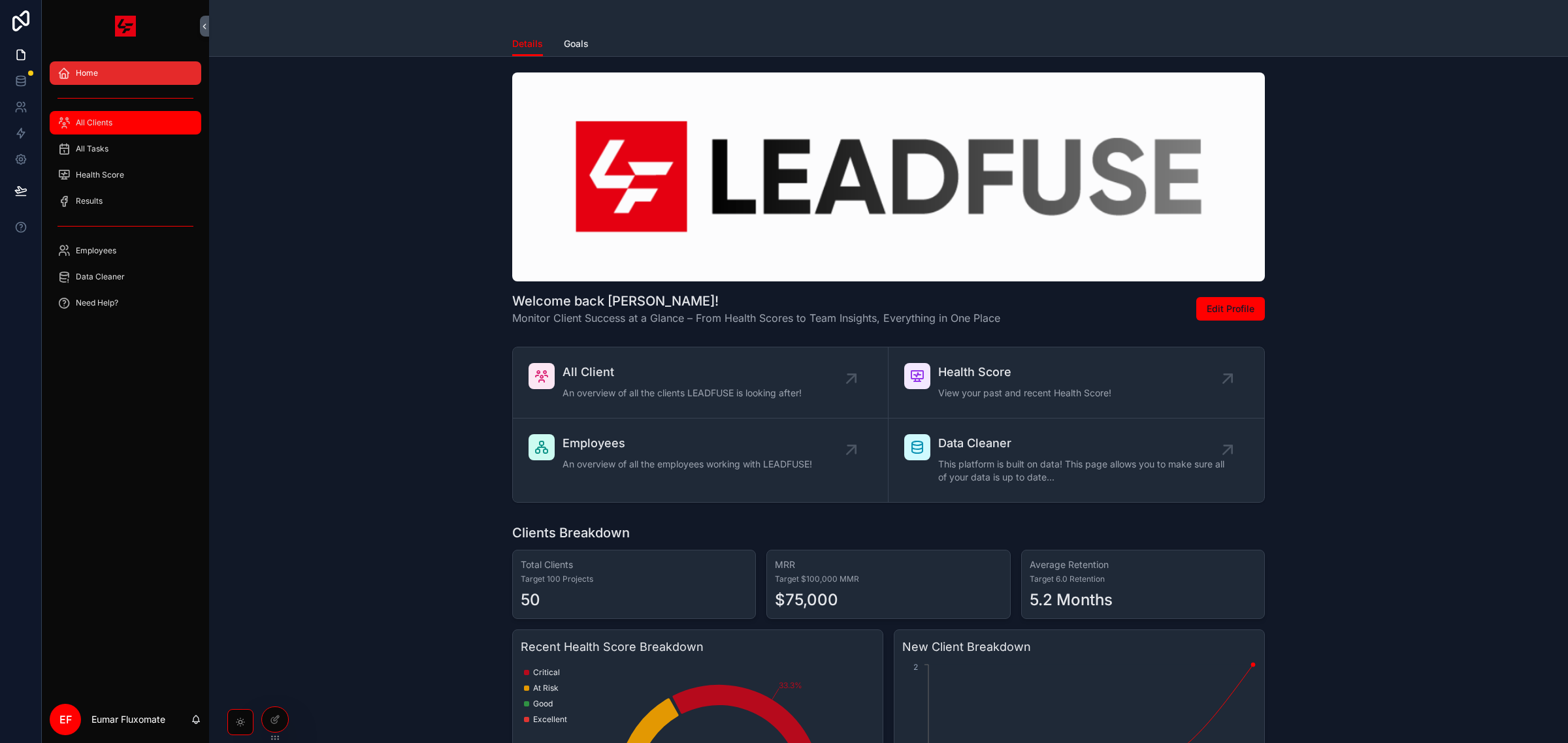
click at [128, 114] on div "All Clients" at bounding box center [126, 123] width 136 height 21
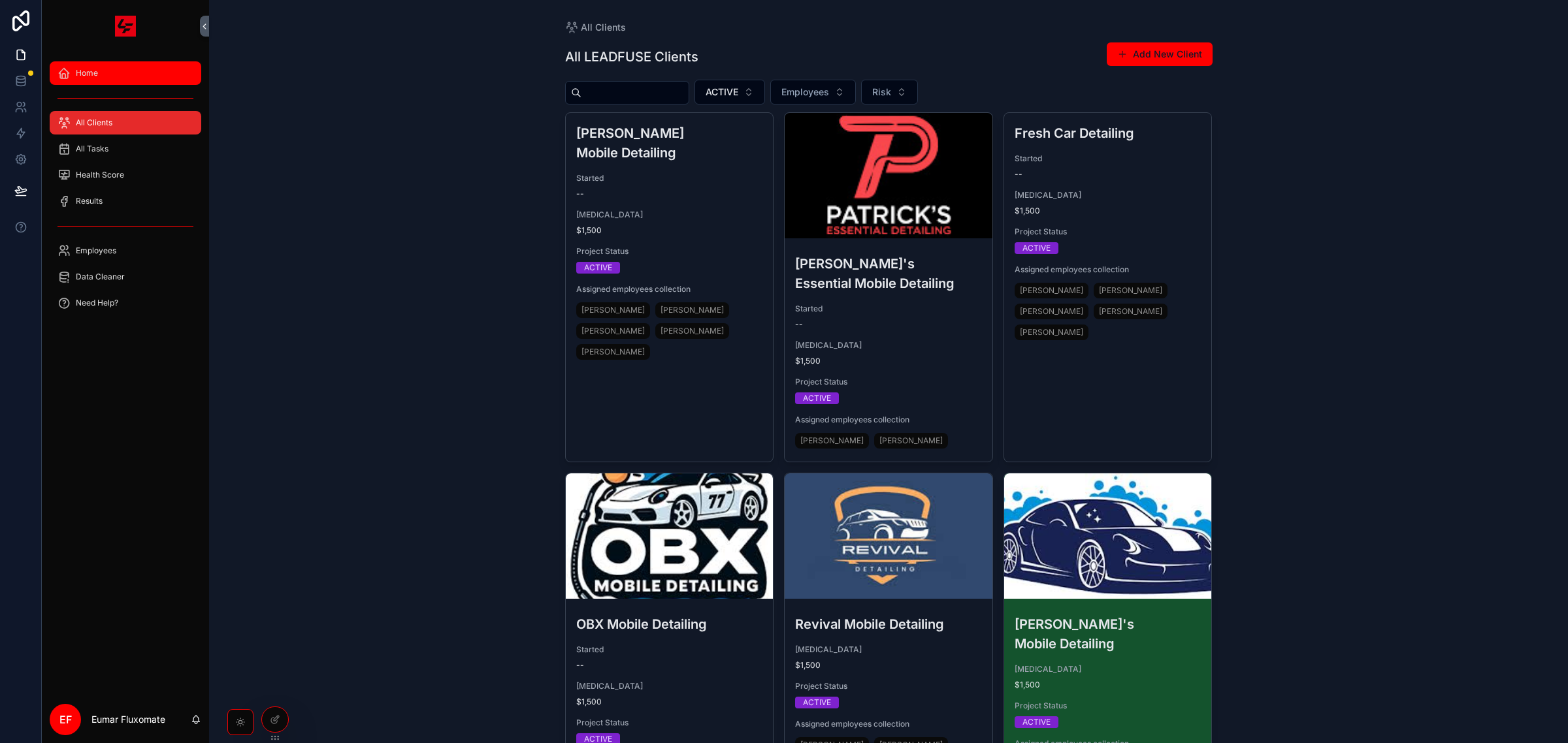
click at [131, 65] on div "Home" at bounding box center [126, 73] width 136 height 21
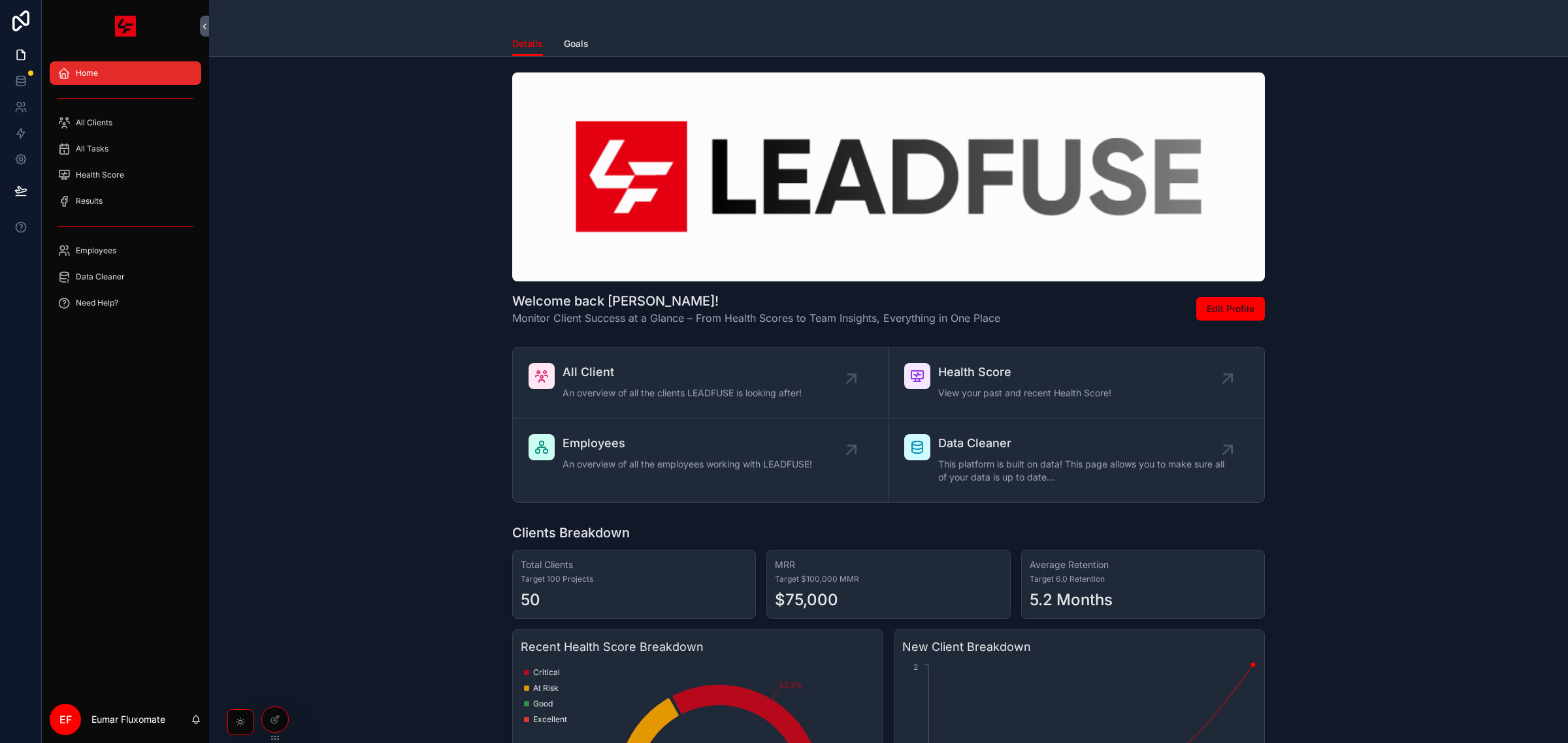
click at [311, 175] on div "Welcome back [PERSON_NAME]! Monitor Client Success at a Glance – From Health Sc…" at bounding box center [889, 199] width 1339 height 264
click at [260, 387] on div "All Client An overview of all the clients LEADFUSE is looking after! Health Sco…" at bounding box center [889, 425] width 1339 height 167
click at [142, 114] on div "All Clients" at bounding box center [126, 123] width 136 height 21
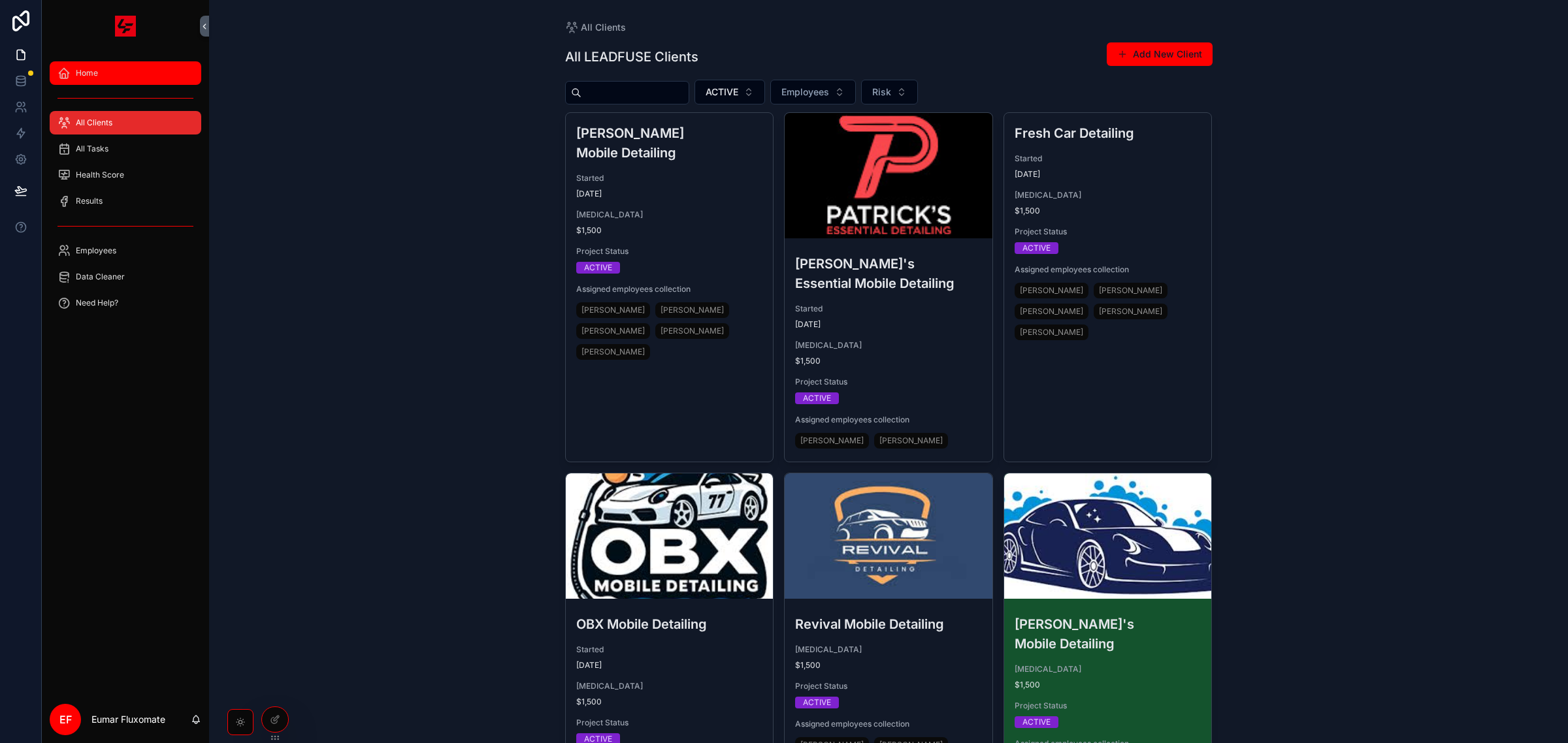
click at [136, 64] on div "Home" at bounding box center [126, 73] width 136 height 21
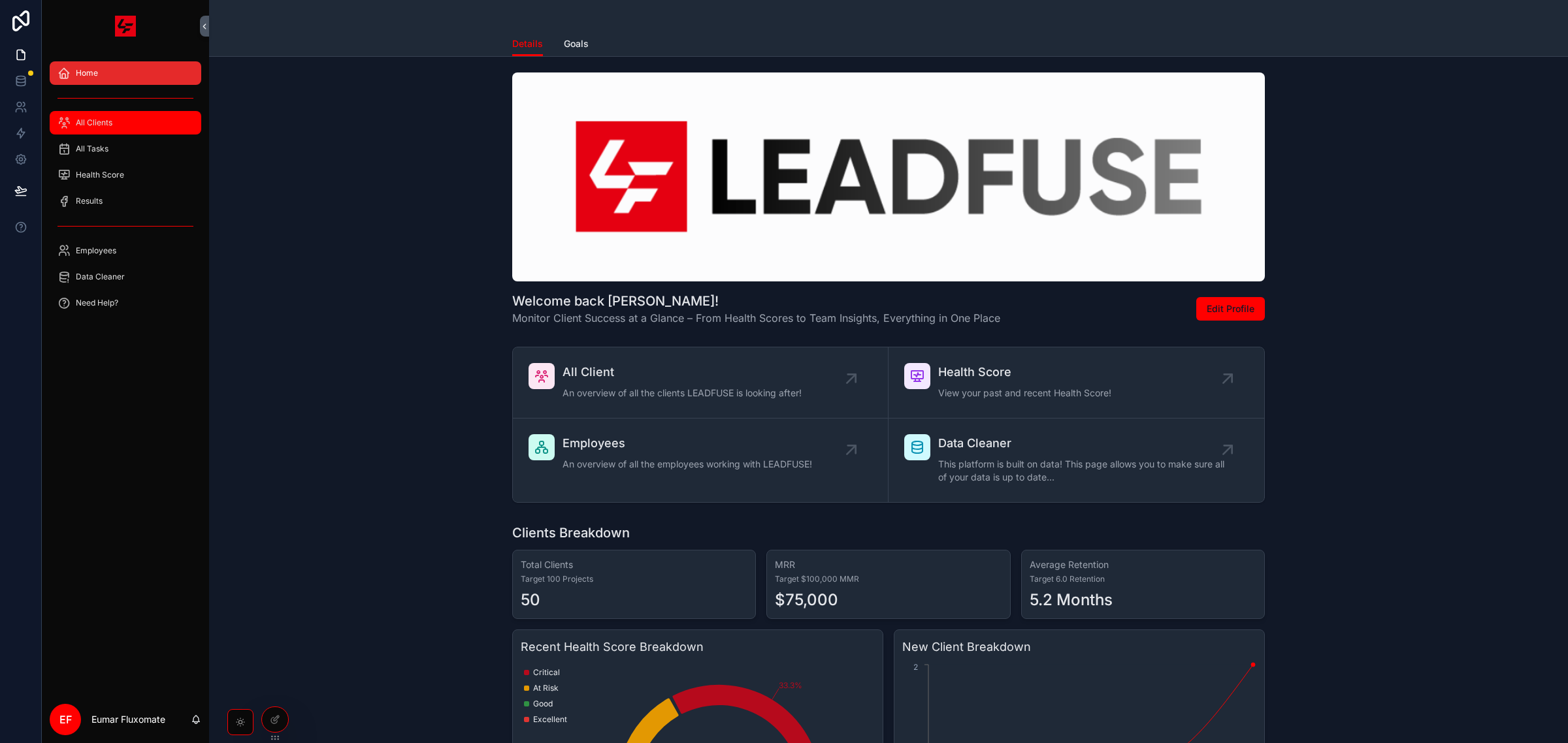
click at [139, 116] on div "All Clients" at bounding box center [126, 123] width 136 height 21
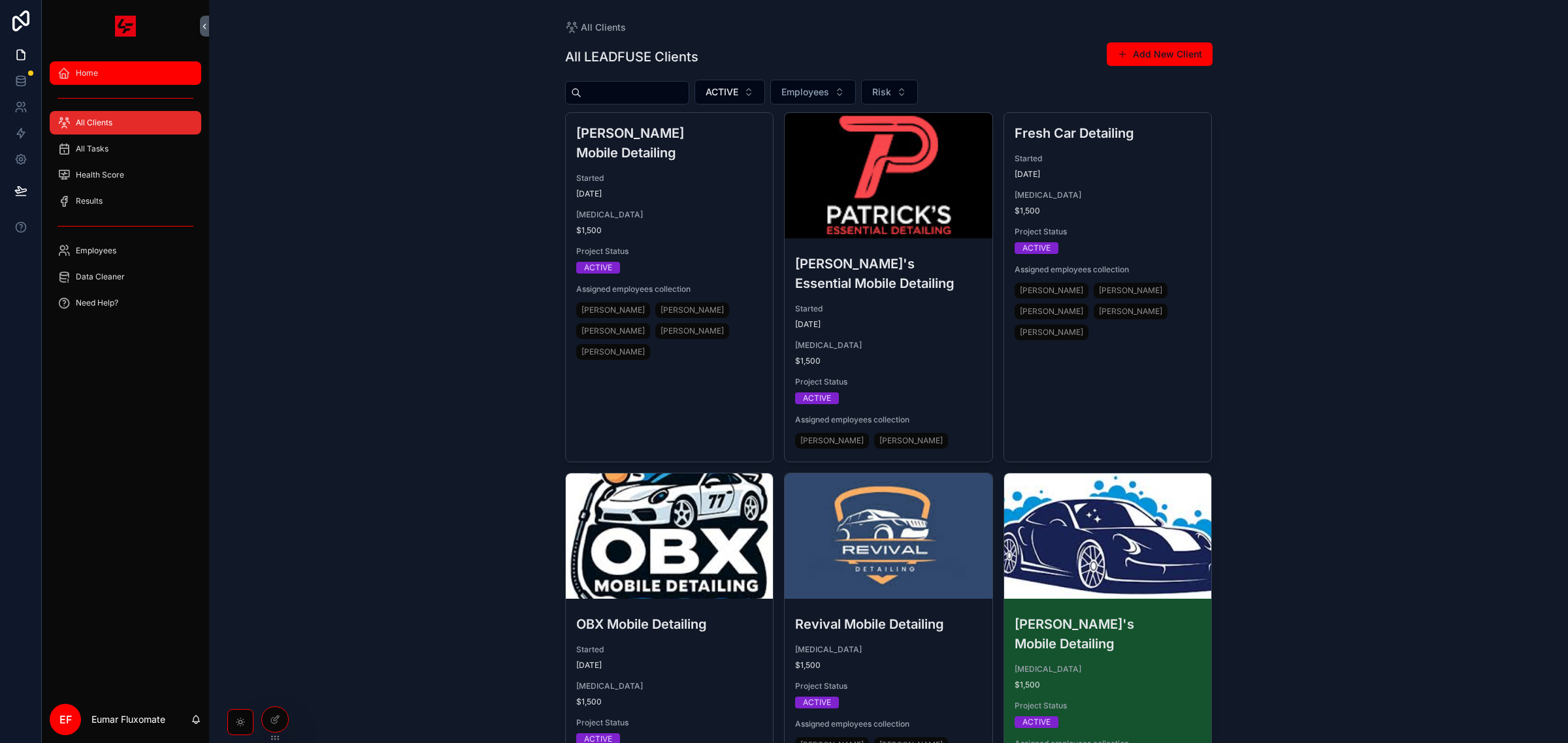
click at [139, 73] on div "Home" at bounding box center [126, 73] width 136 height 21
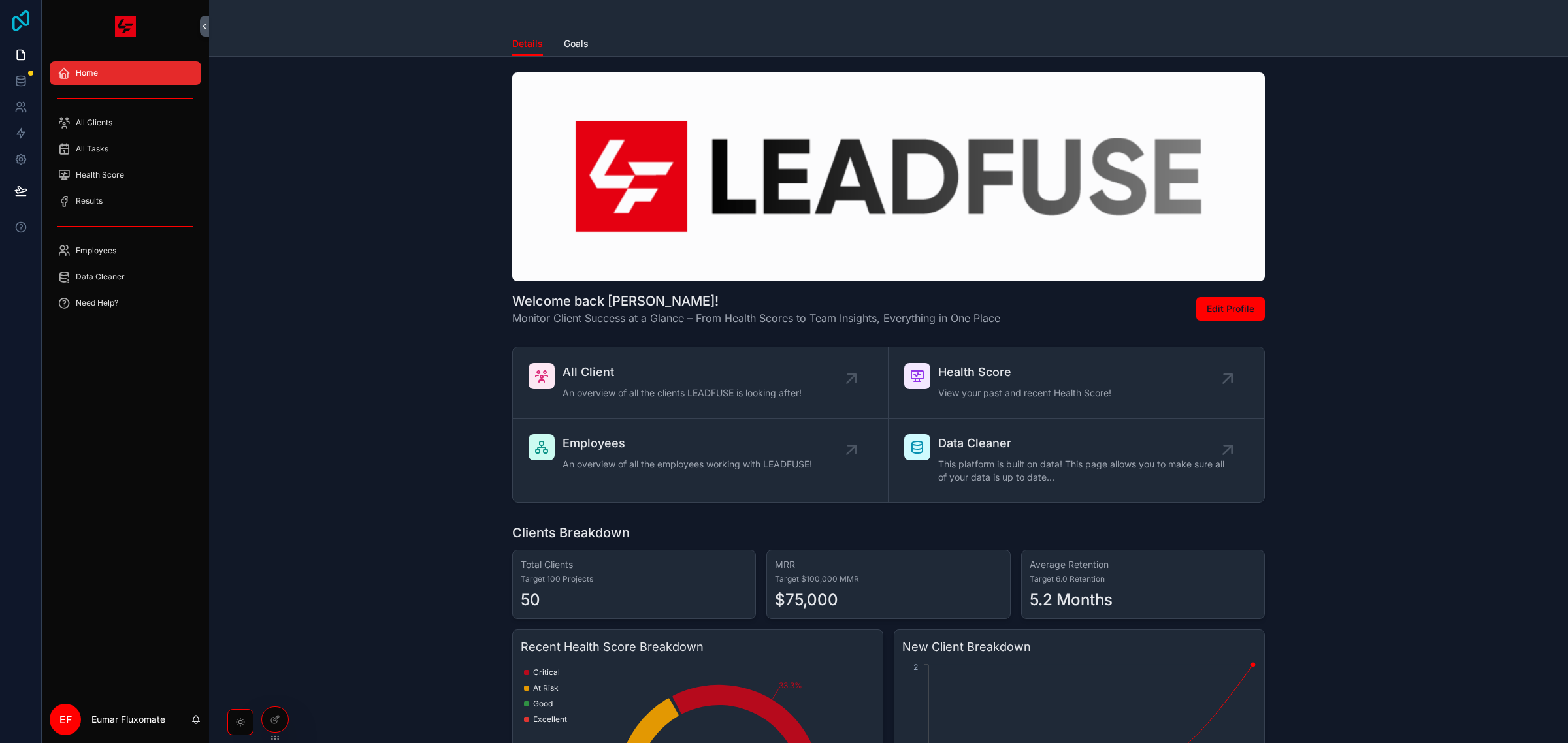
click at [18, 17] on icon at bounding box center [21, 21] width 17 height 21
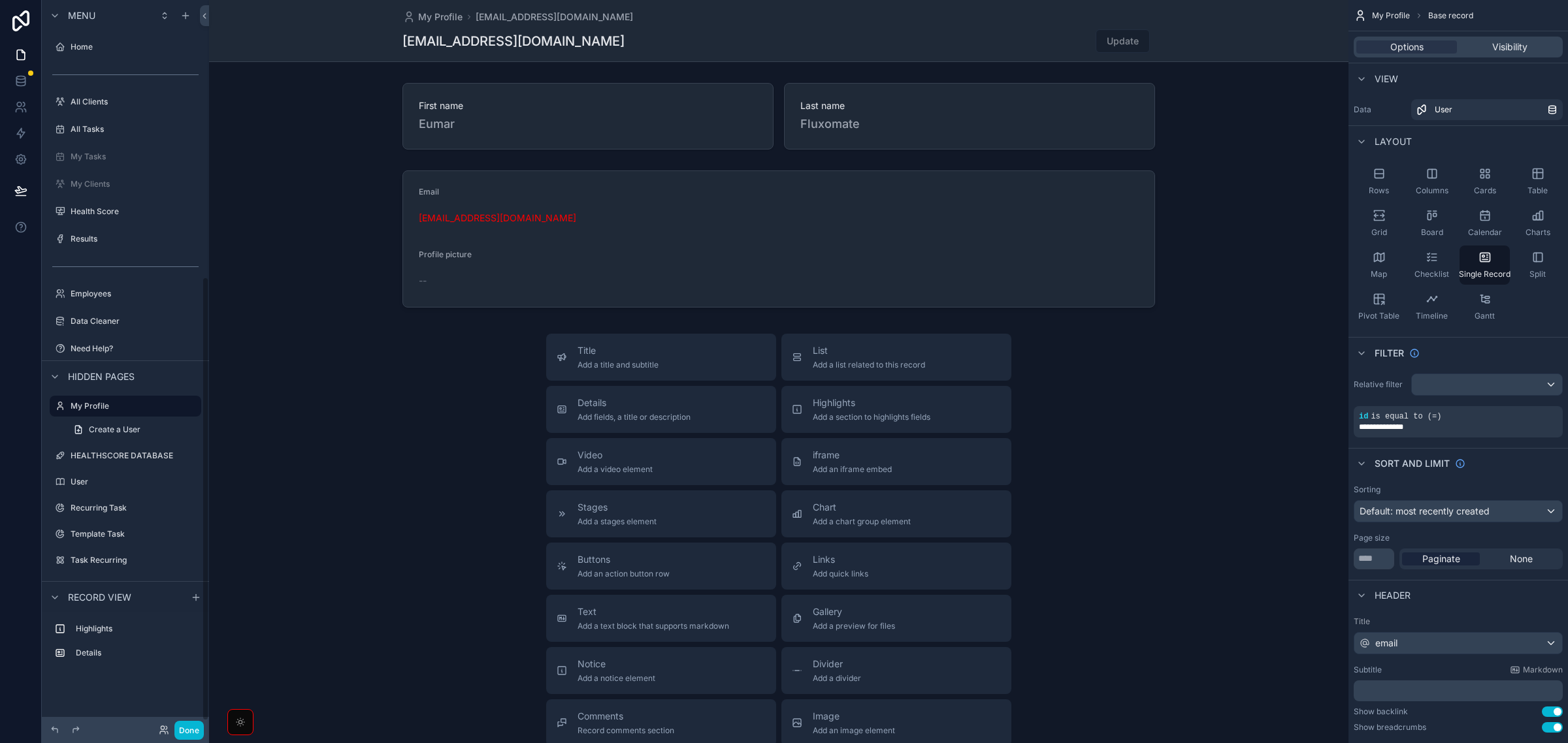
scroll to position [26, 0]
